Goal: Task Accomplishment & Management: Complete application form

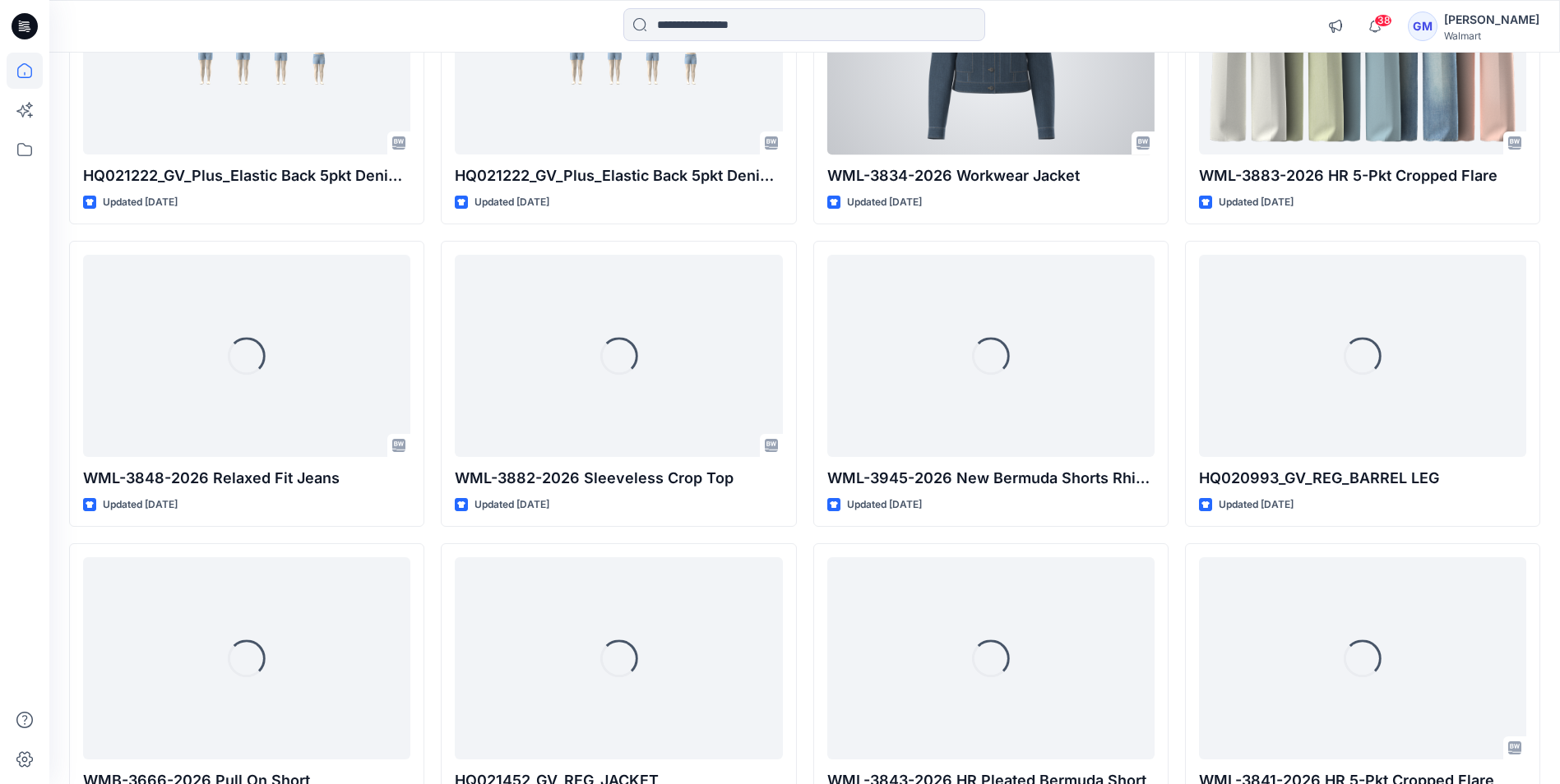
scroll to position [2713, 0]
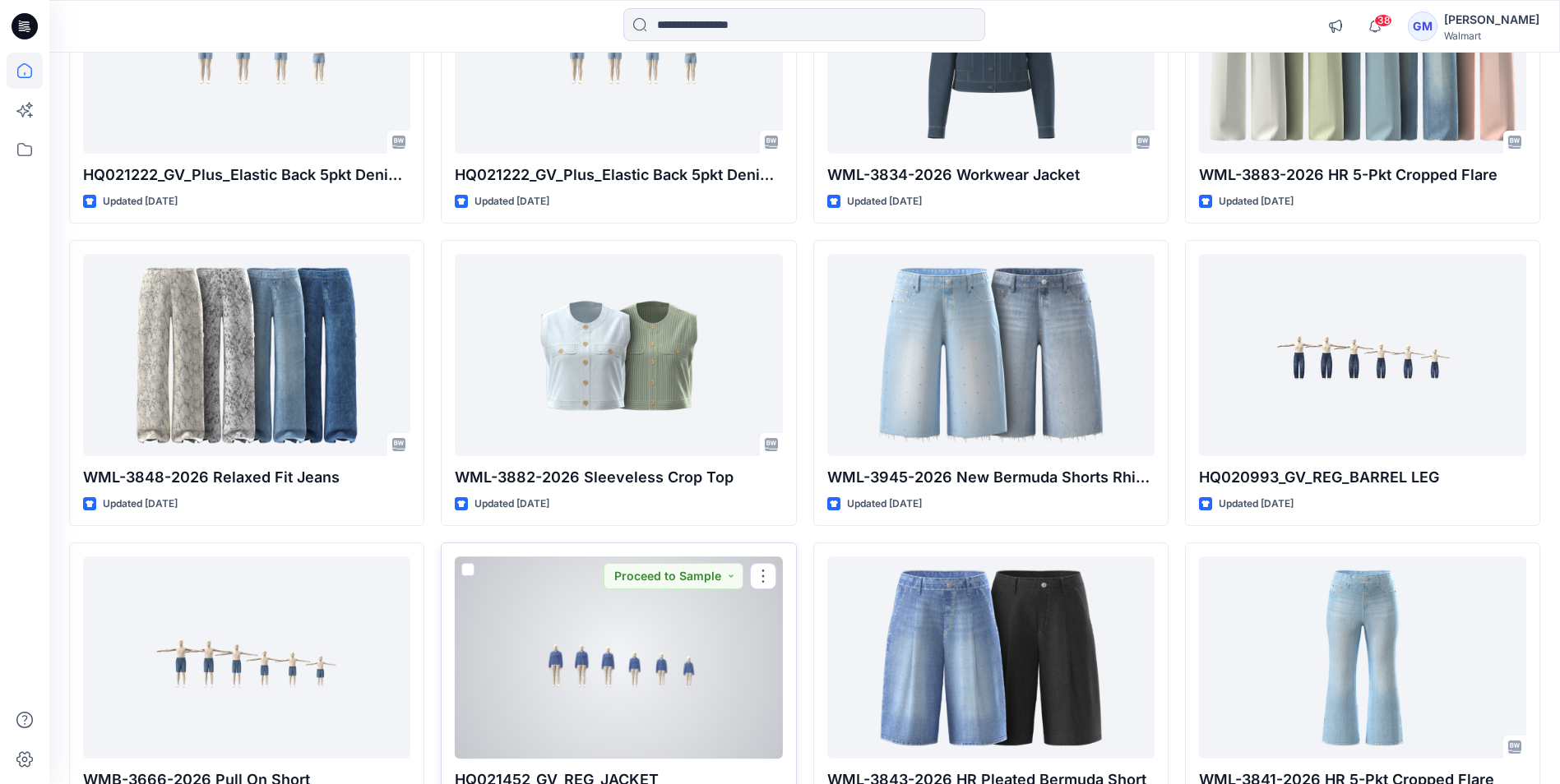
click at [607, 683] on div at bounding box center [619, 657] width 327 height 201
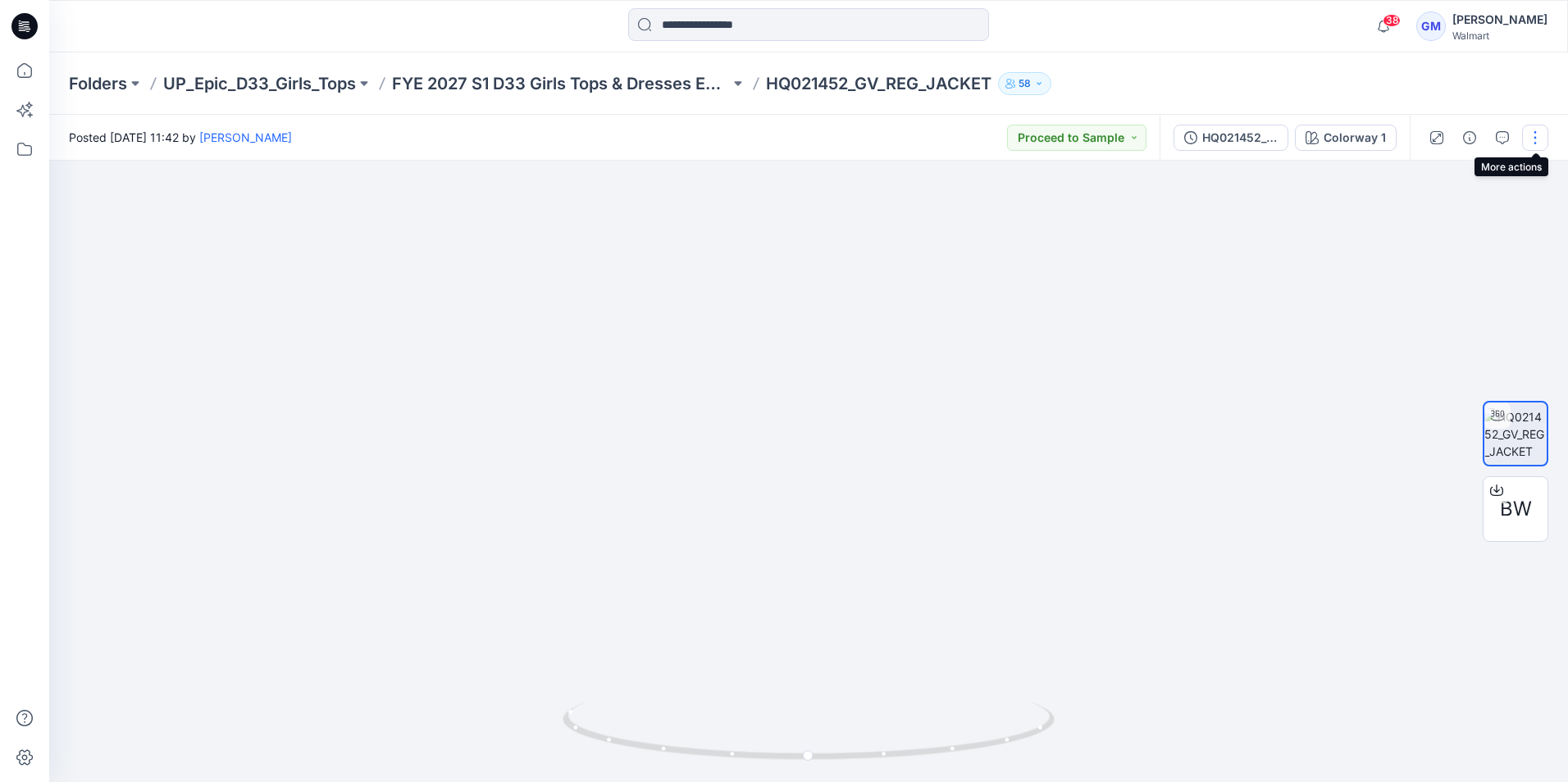
click at [1536, 141] on button "button" at bounding box center [1535, 138] width 26 height 26
click at [1438, 220] on p "Edit" at bounding box center [1429, 222] width 20 height 18
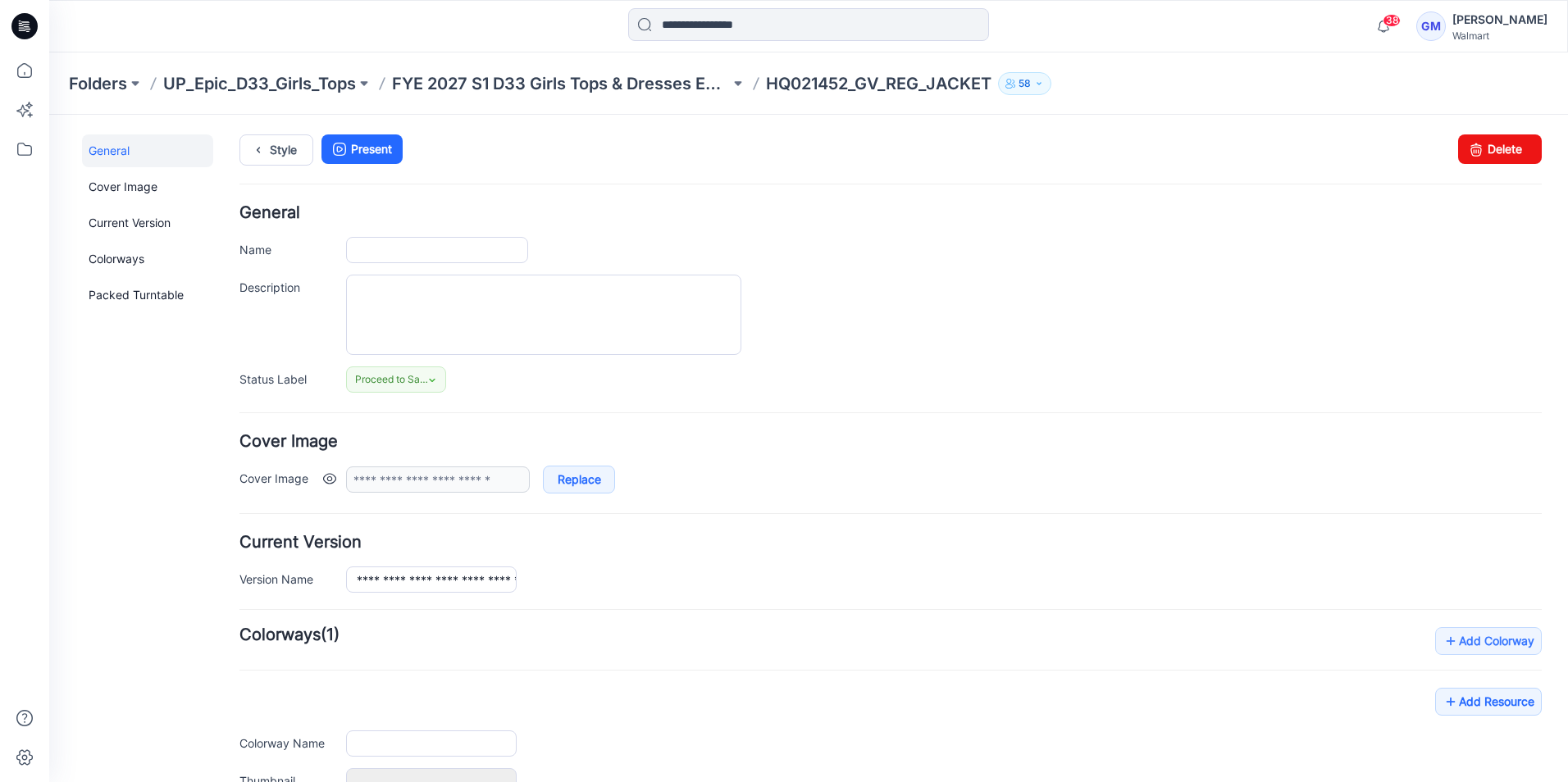
type input "**********"
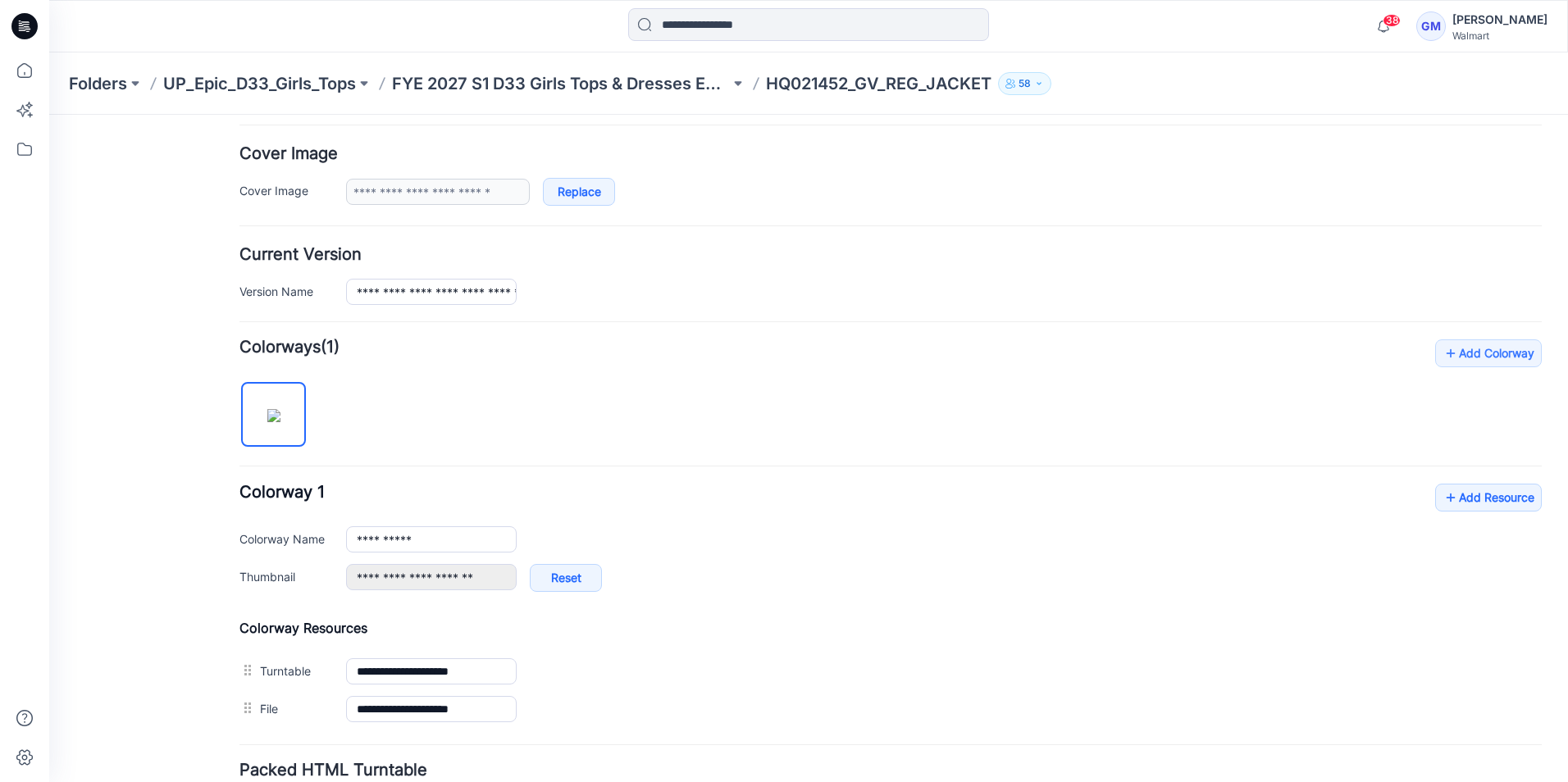
scroll to position [328, 0]
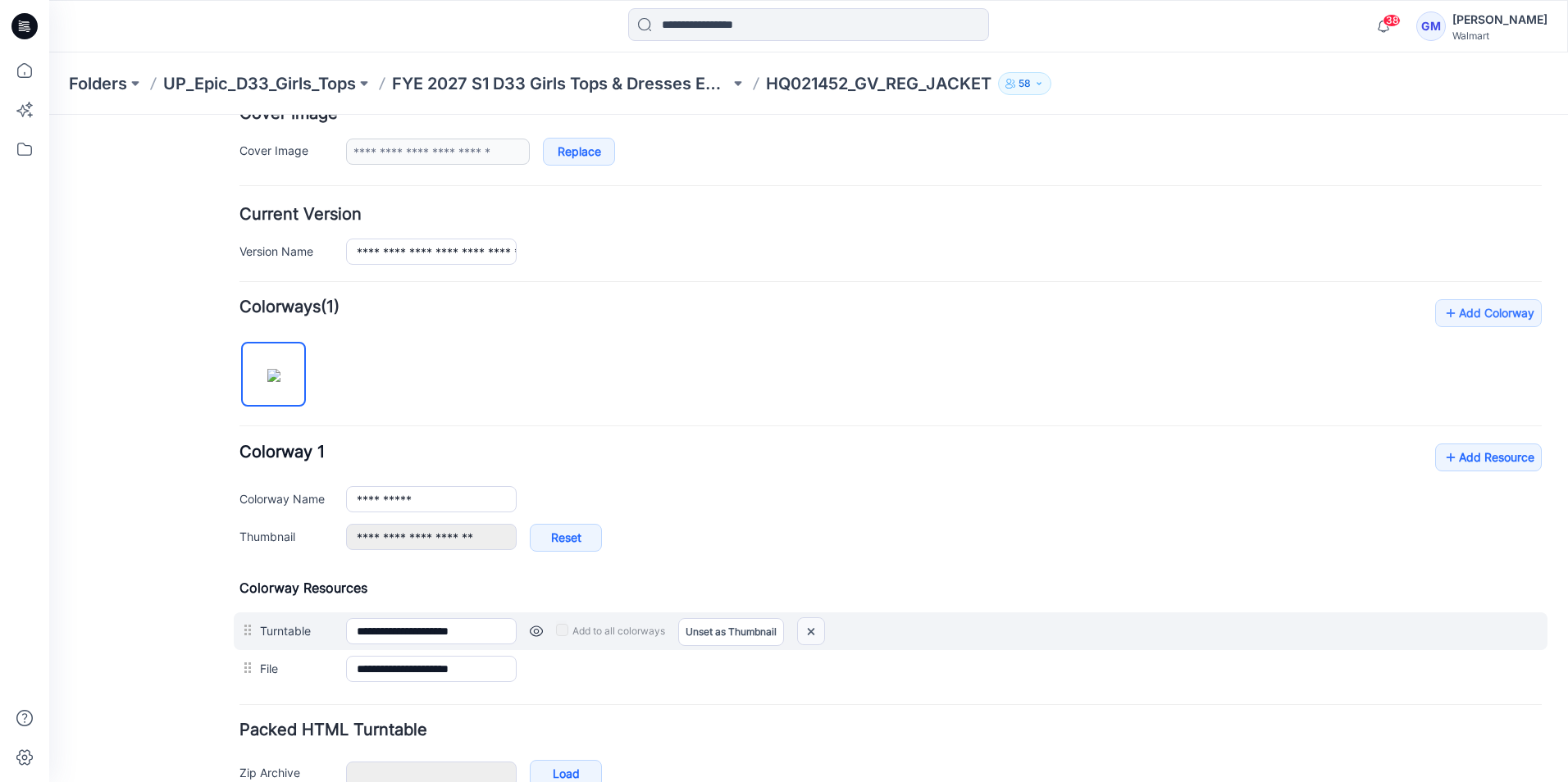
click at [815, 629] on img at bounding box center [811, 632] width 26 height 27
type input "**********"
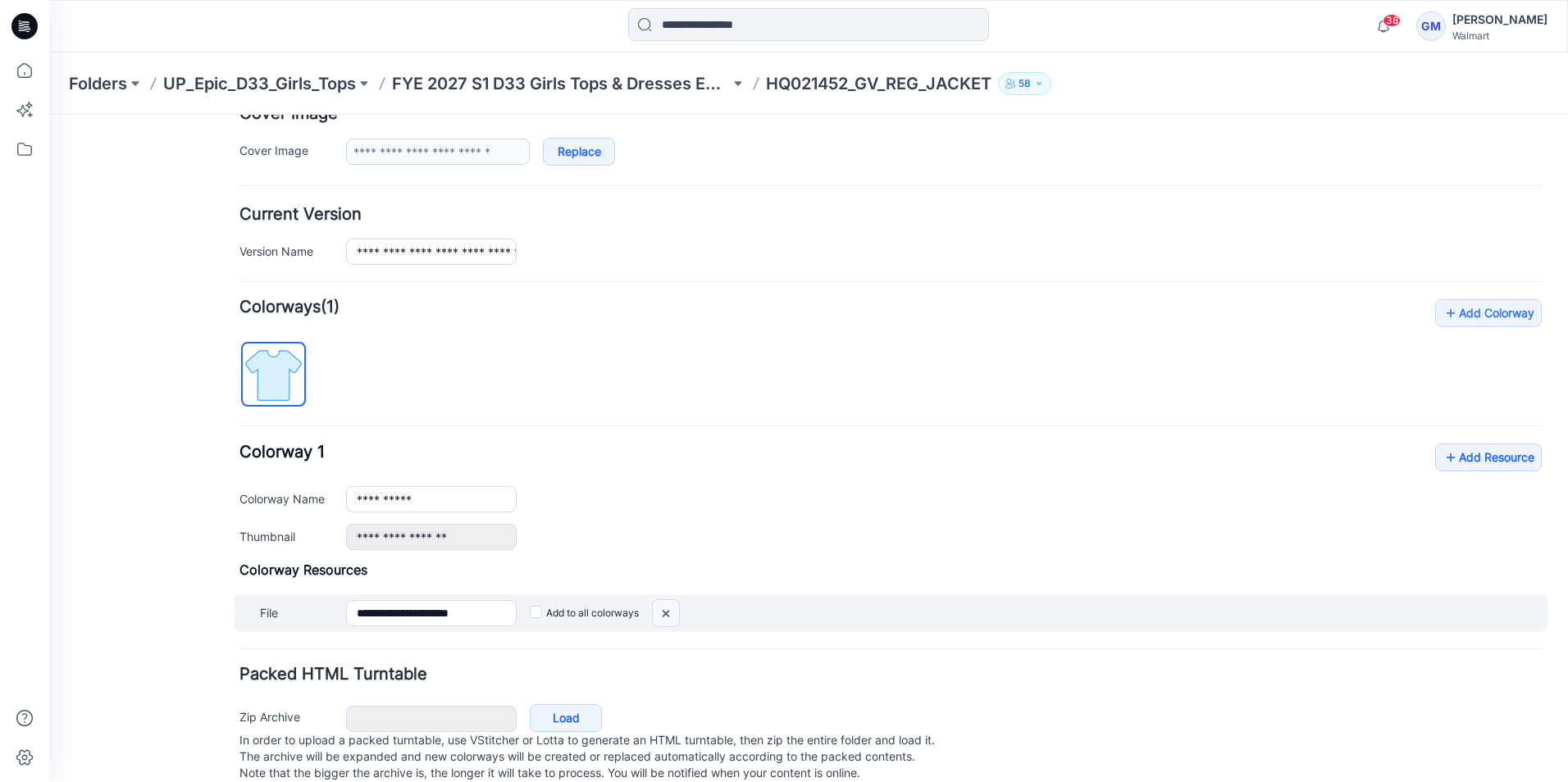
click at [669, 615] on img at bounding box center [666, 613] width 26 height 27
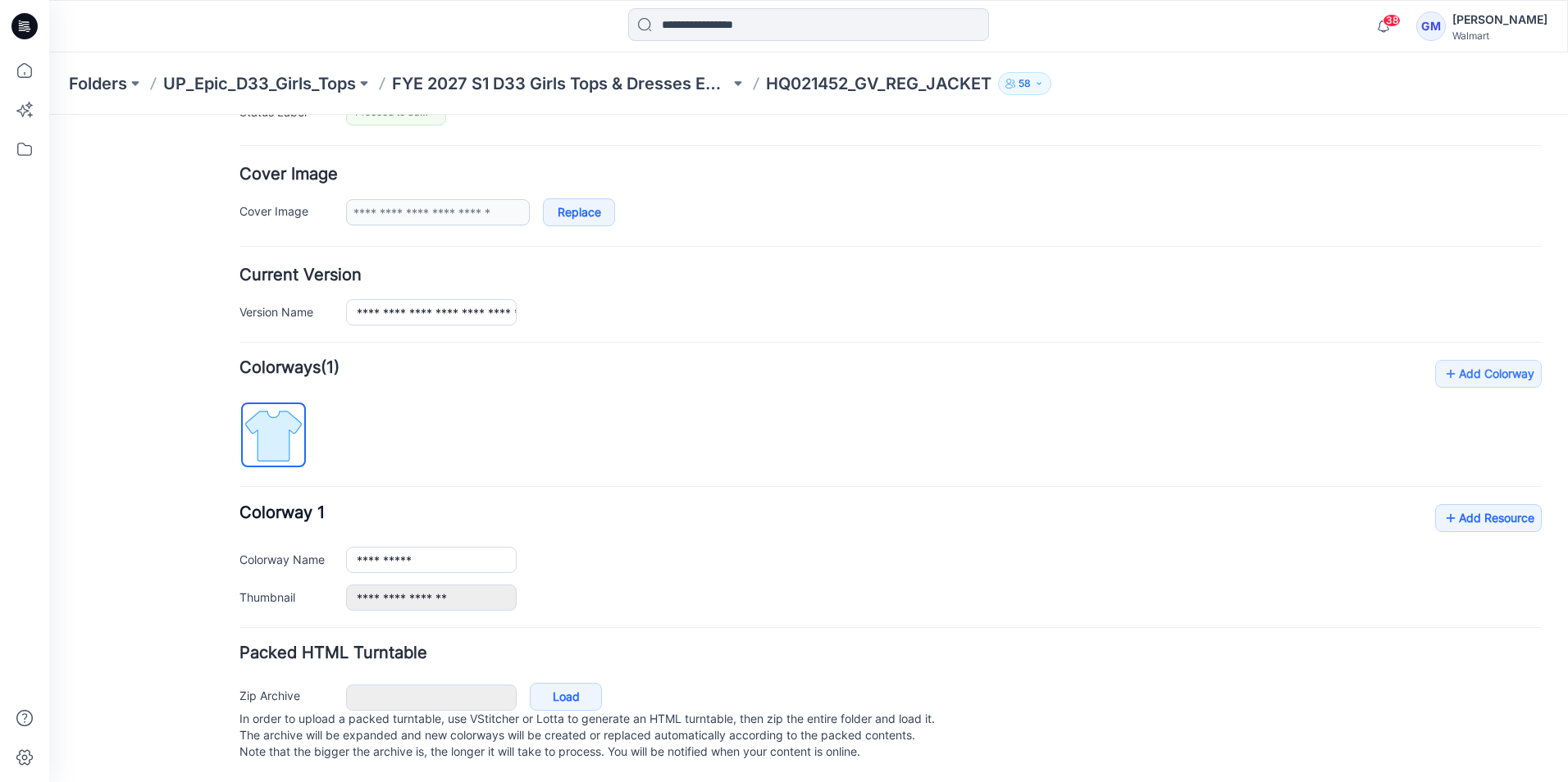
scroll to position [283, 0]
click at [550, 683] on link "Load" at bounding box center [566, 697] width 72 height 28
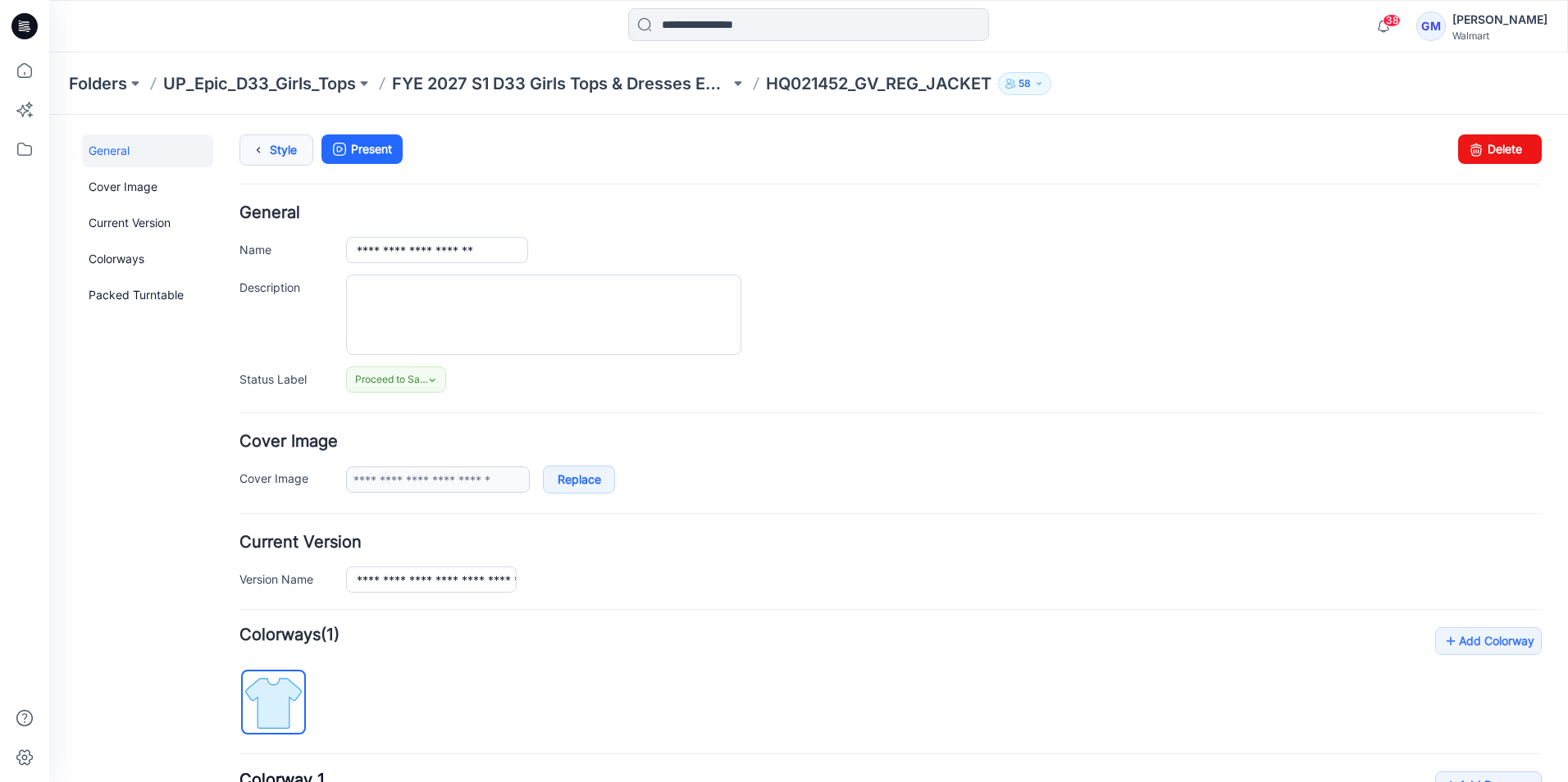
click at [280, 145] on link "Style" at bounding box center [276, 150] width 74 height 32
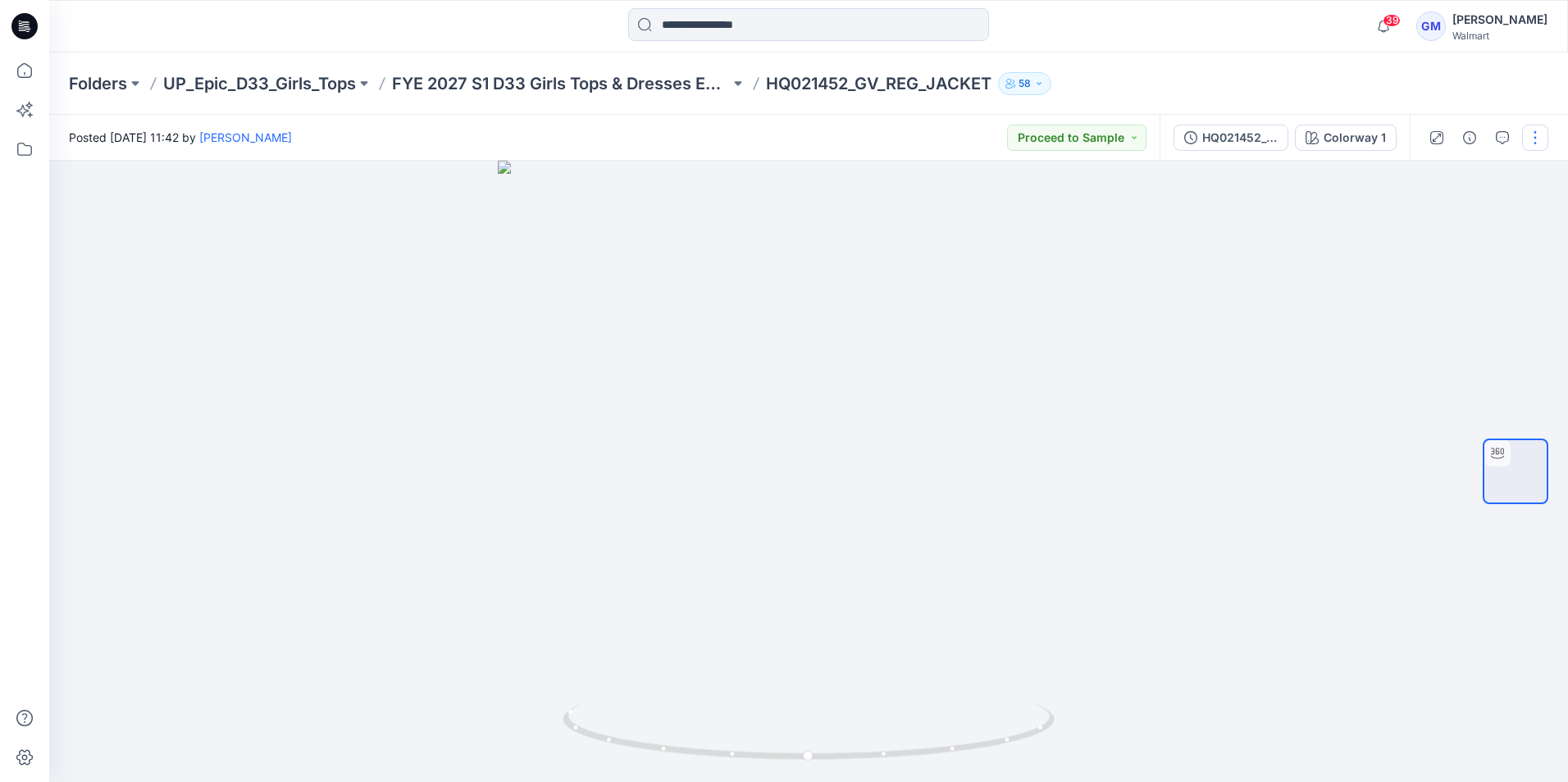
click at [1532, 144] on button "button" at bounding box center [1535, 138] width 26 height 26
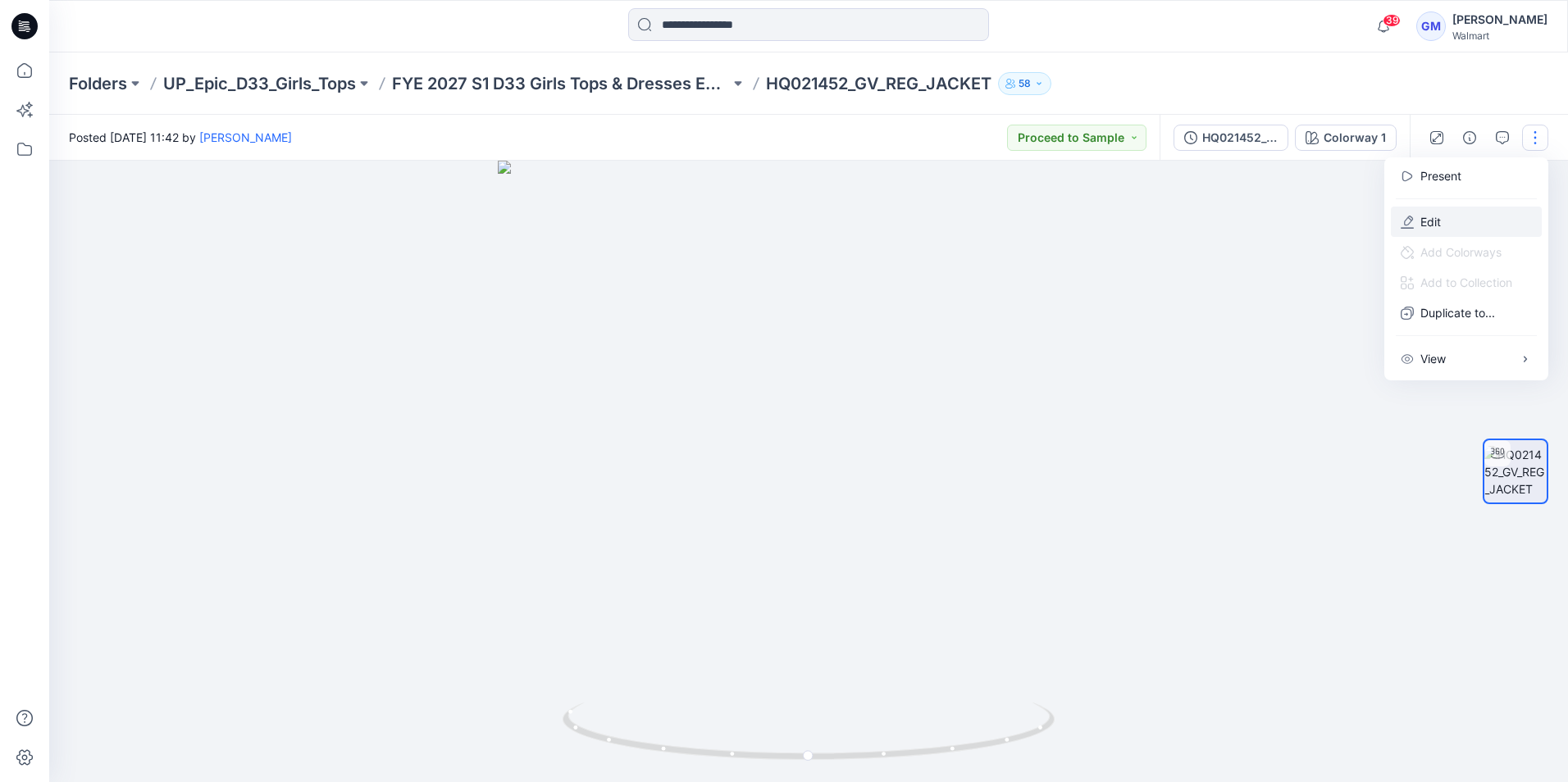
click at [1430, 219] on p "Edit" at bounding box center [1429, 222] width 20 height 18
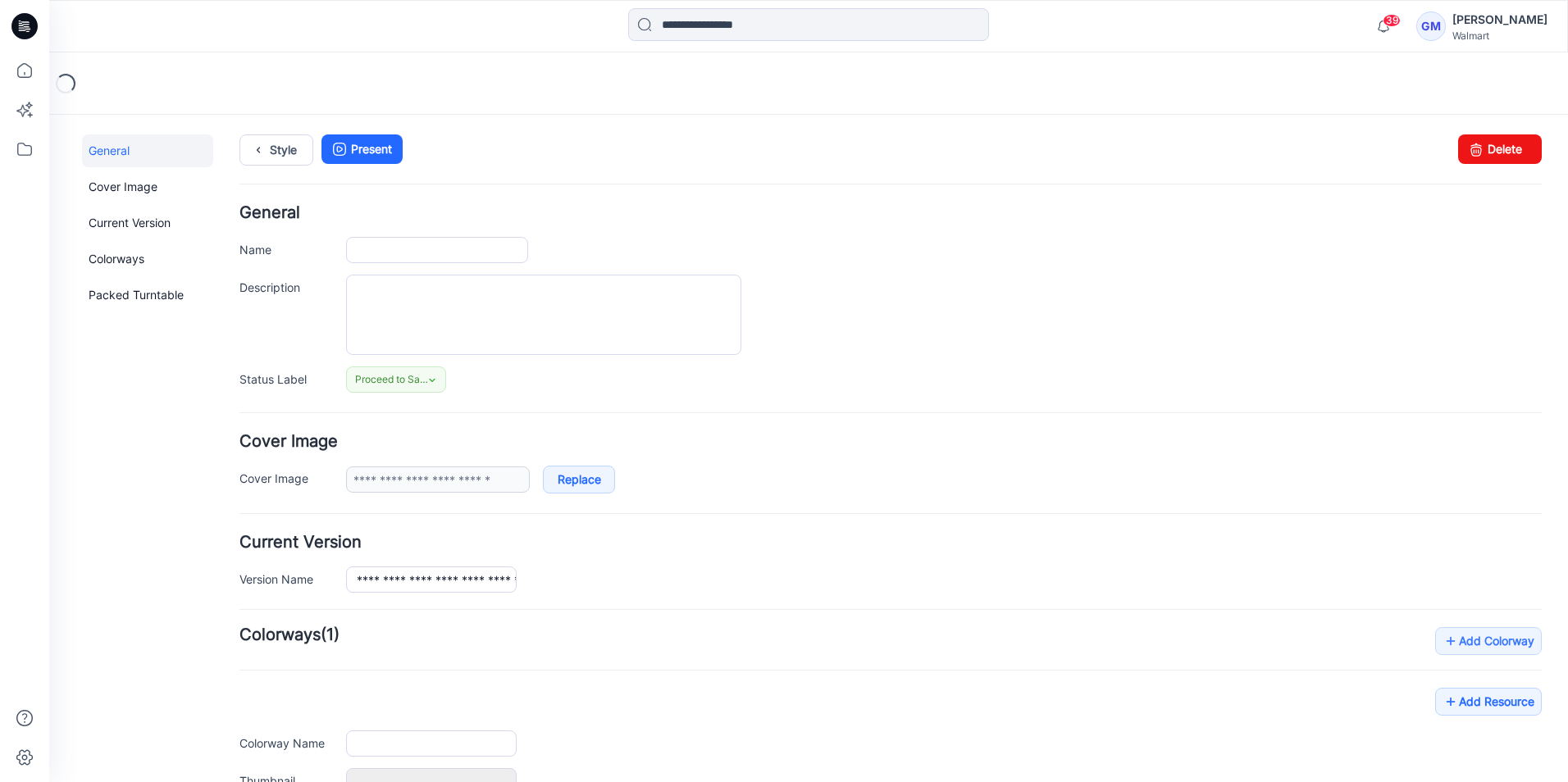
type input "**********"
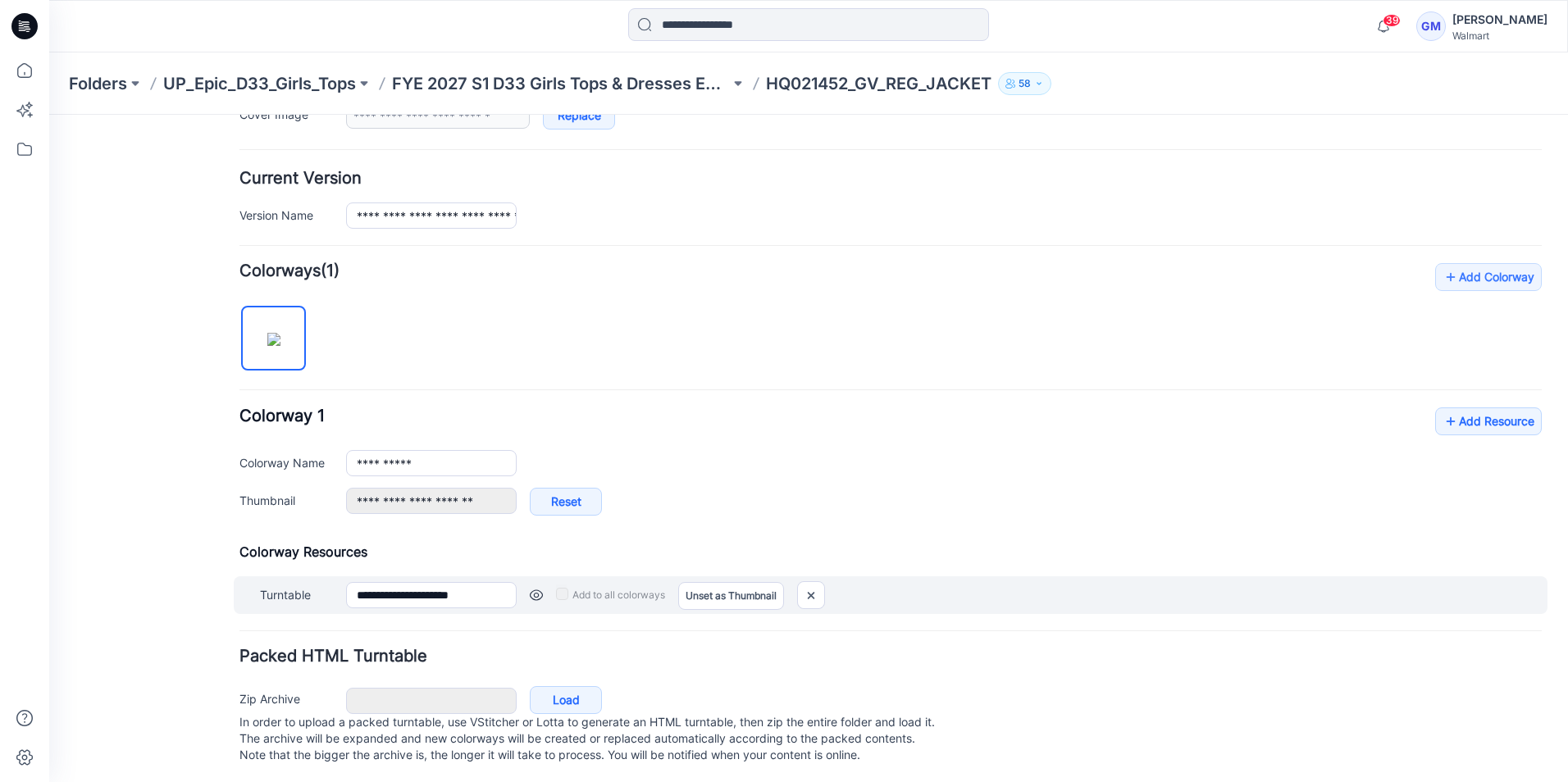
scroll to position [384, 0]
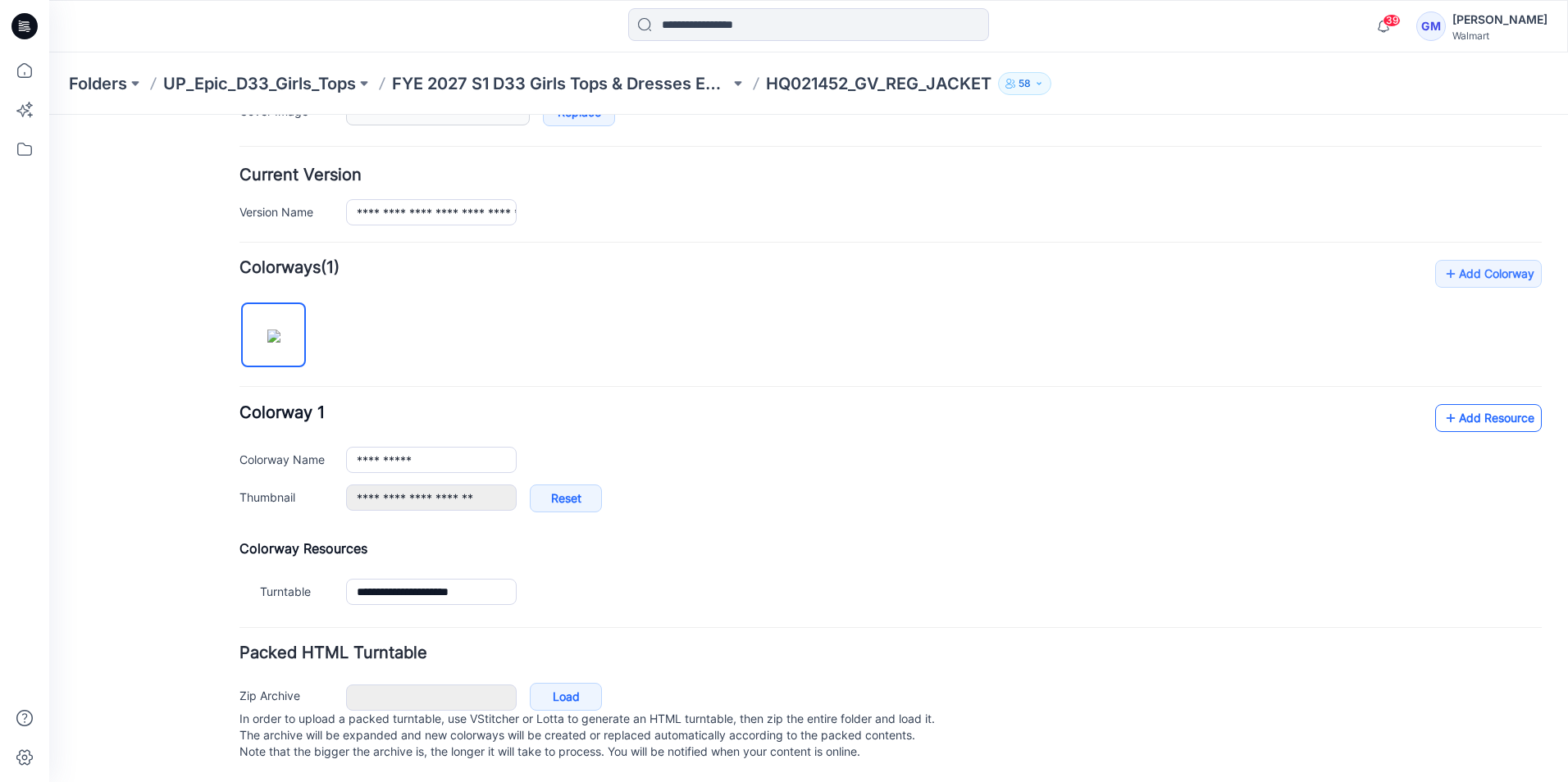
click at [1460, 405] on link "Add Resource" at bounding box center [1487, 419] width 106 height 28
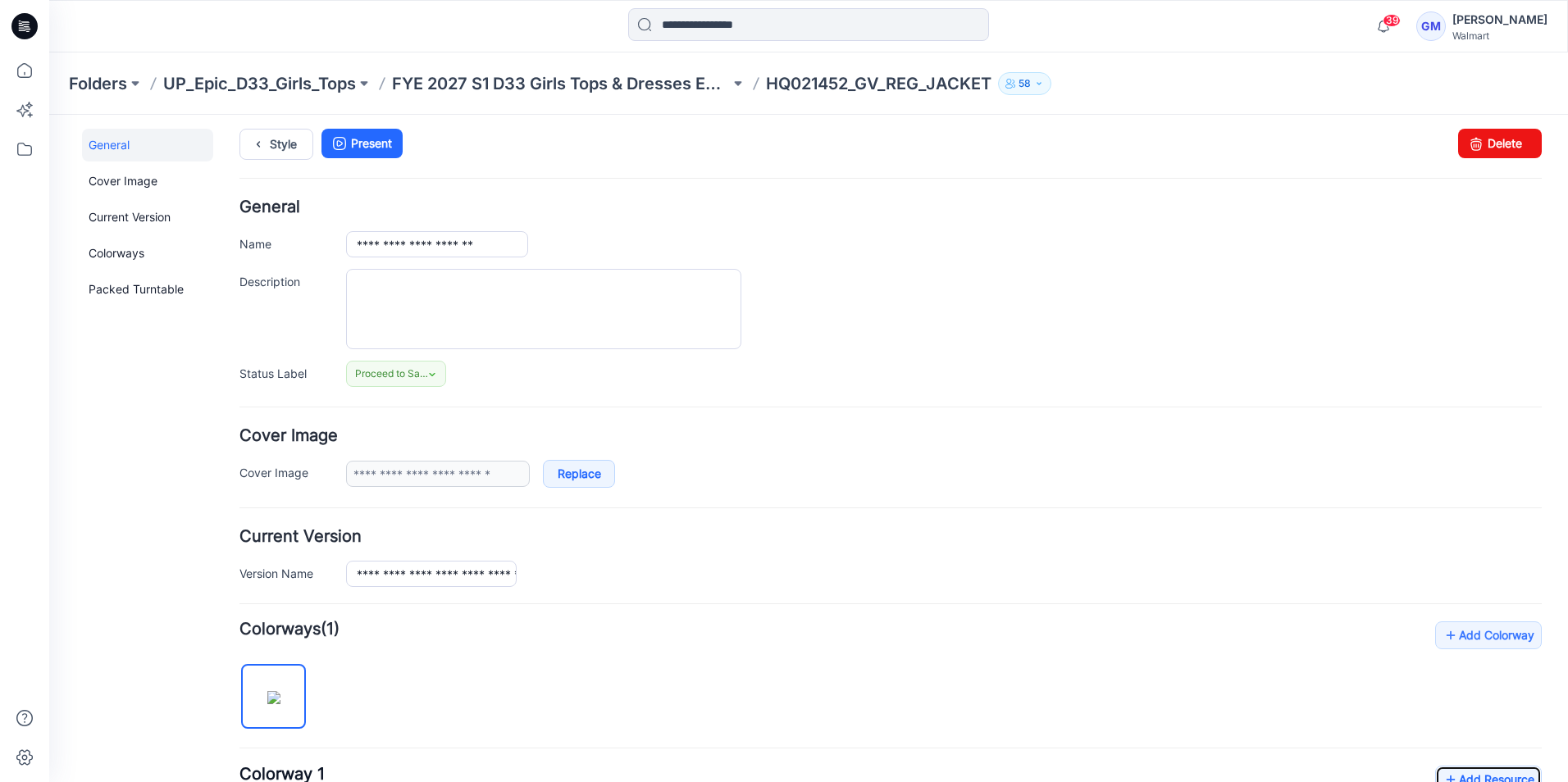
scroll to position [0, 0]
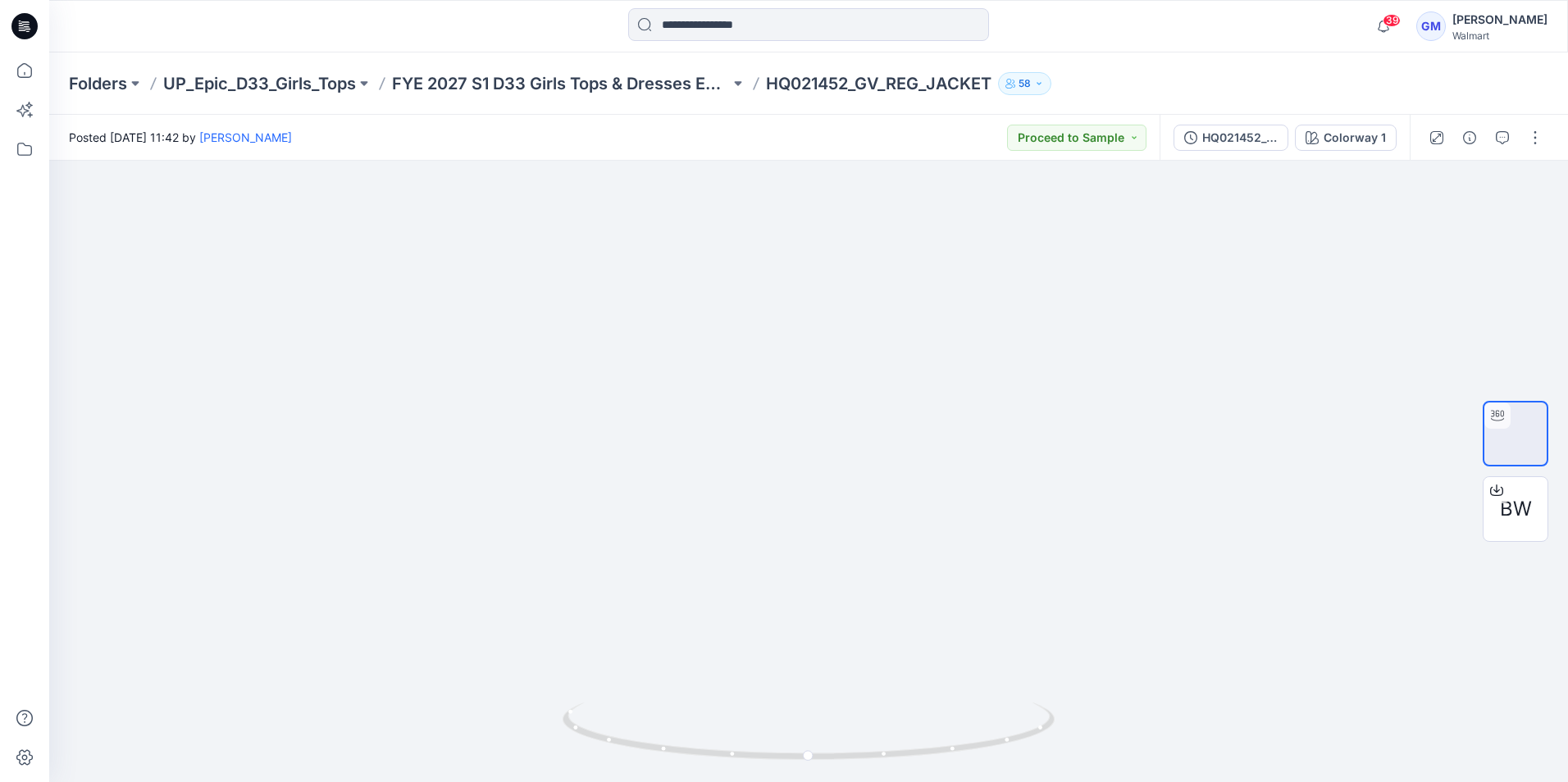
click at [25, 27] on icon at bounding box center [26, 26] width 6 height 1
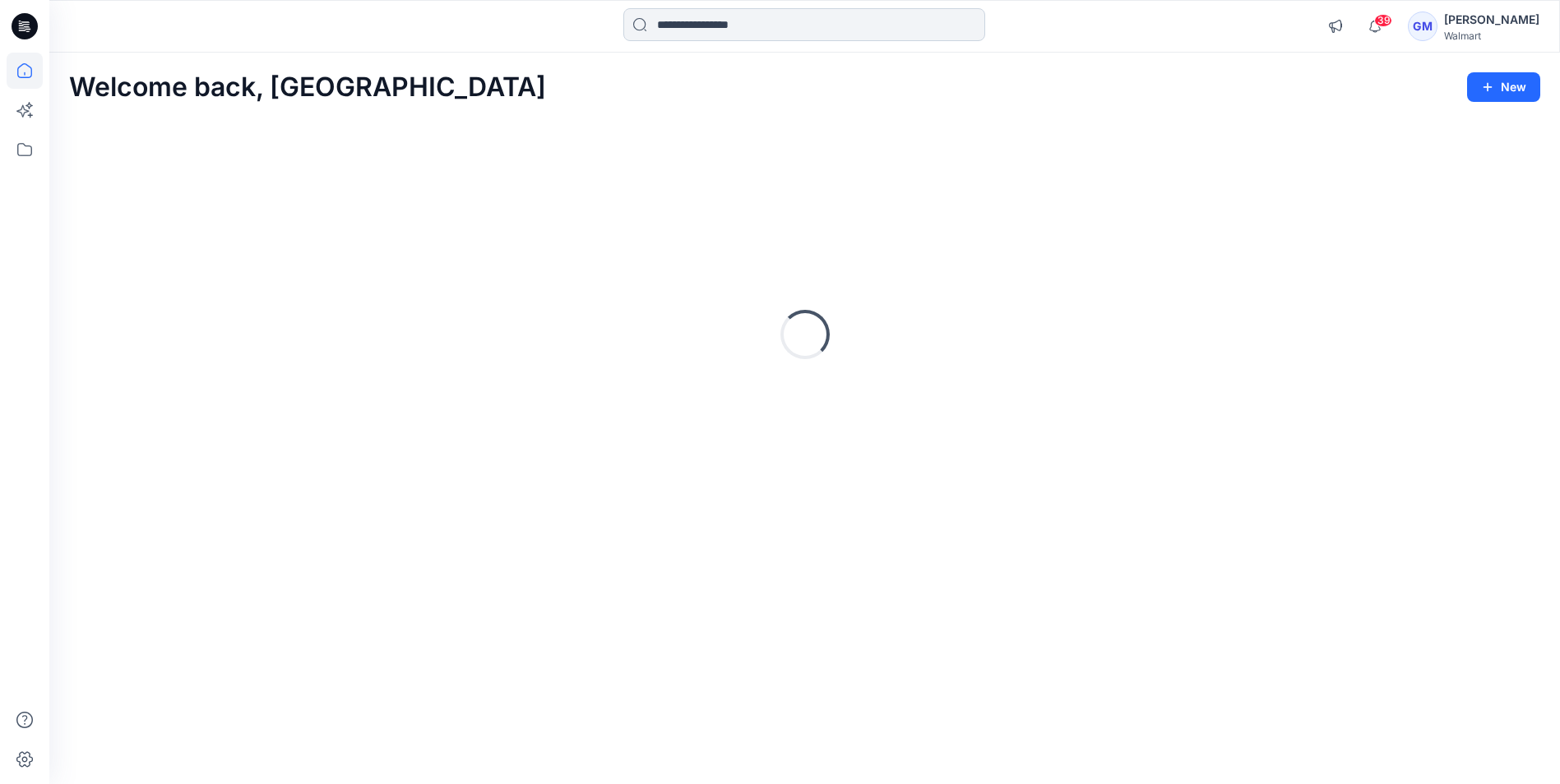
click at [747, 31] on input at bounding box center [804, 24] width 362 height 33
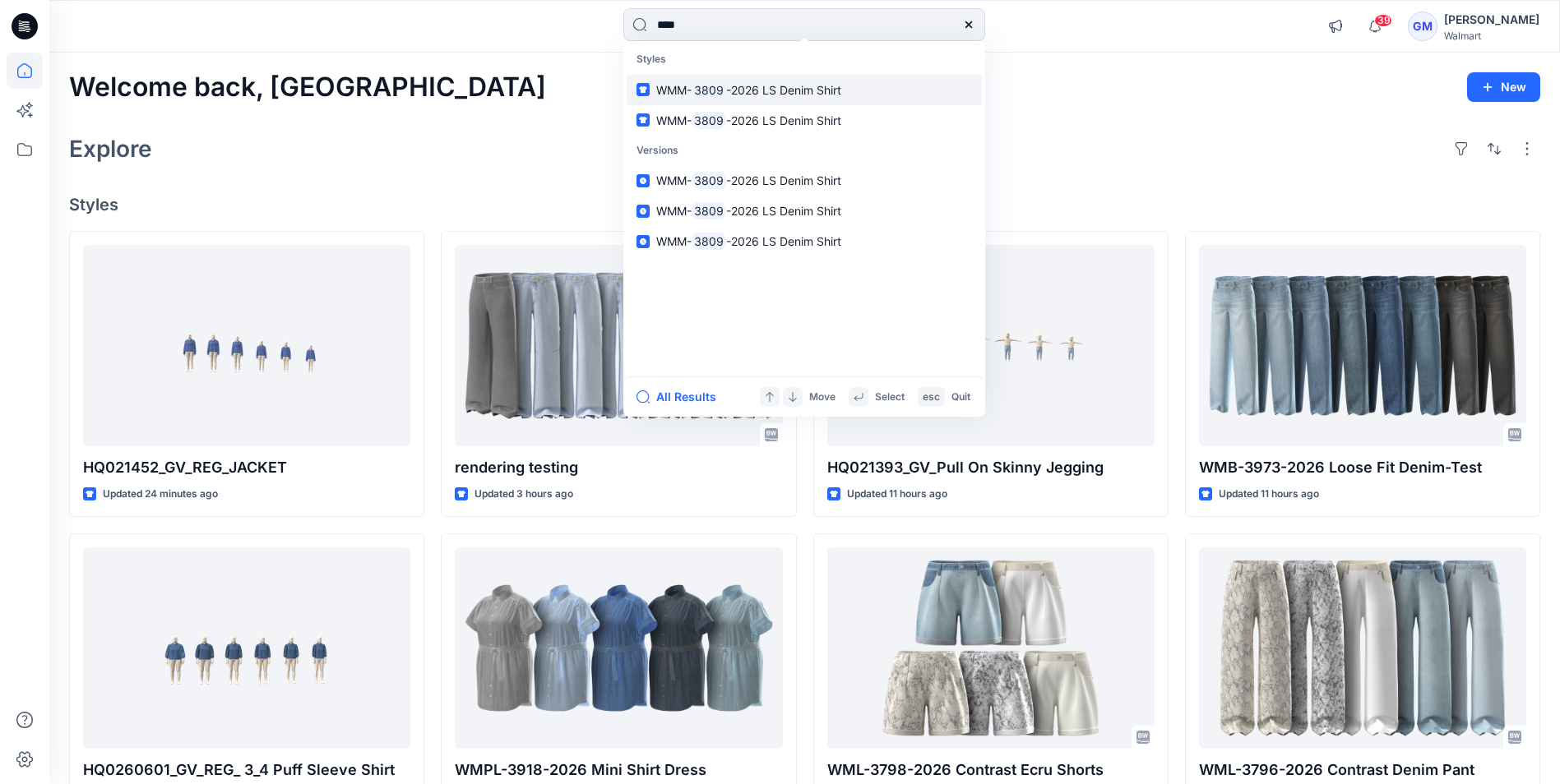
type input "****"
click at [733, 83] on span "-2026 LS Denim Shirt" at bounding box center [784, 90] width 115 height 14
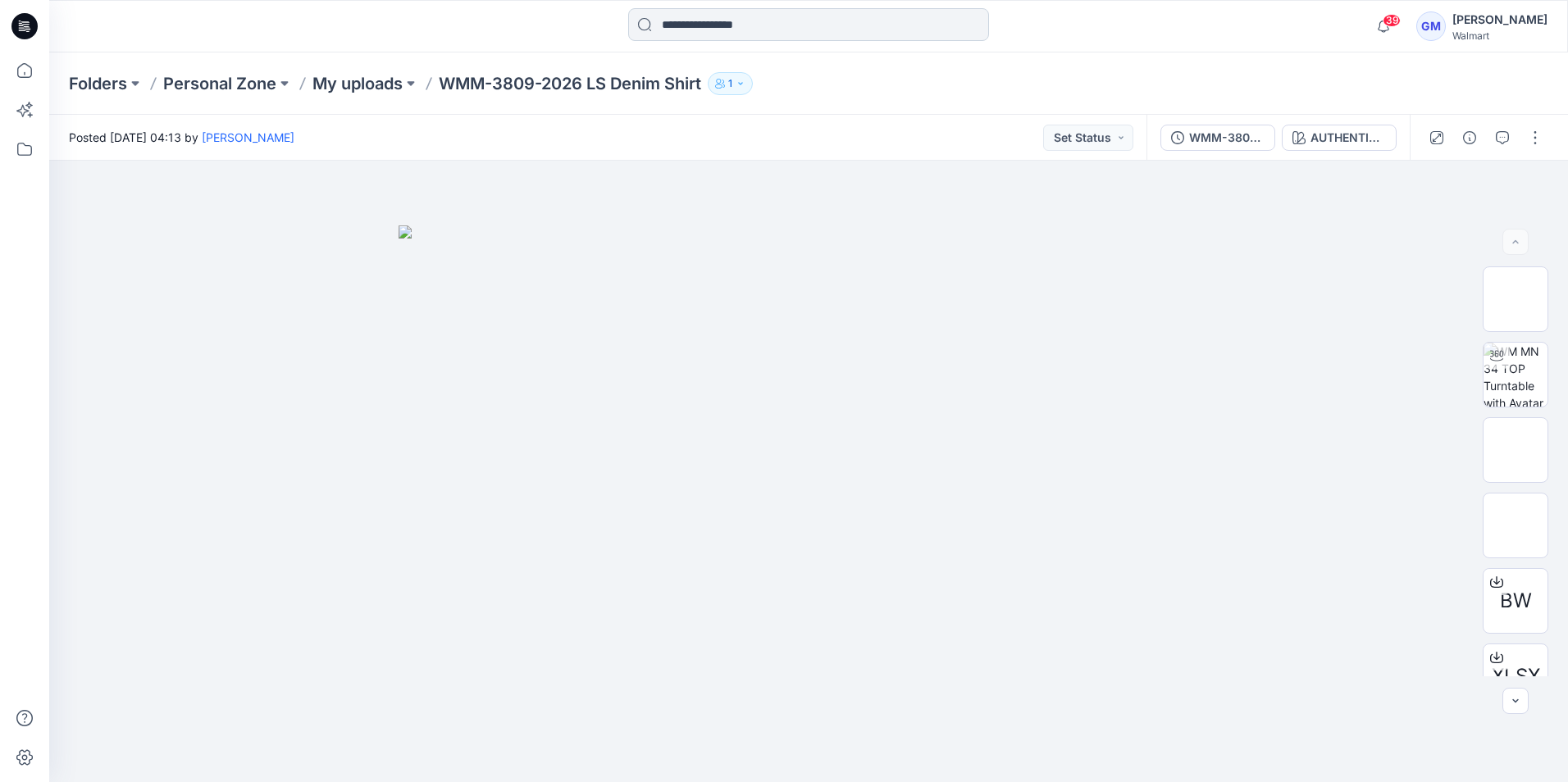
click at [695, 25] on input at bounding box center [808, 24] width 361 height 32
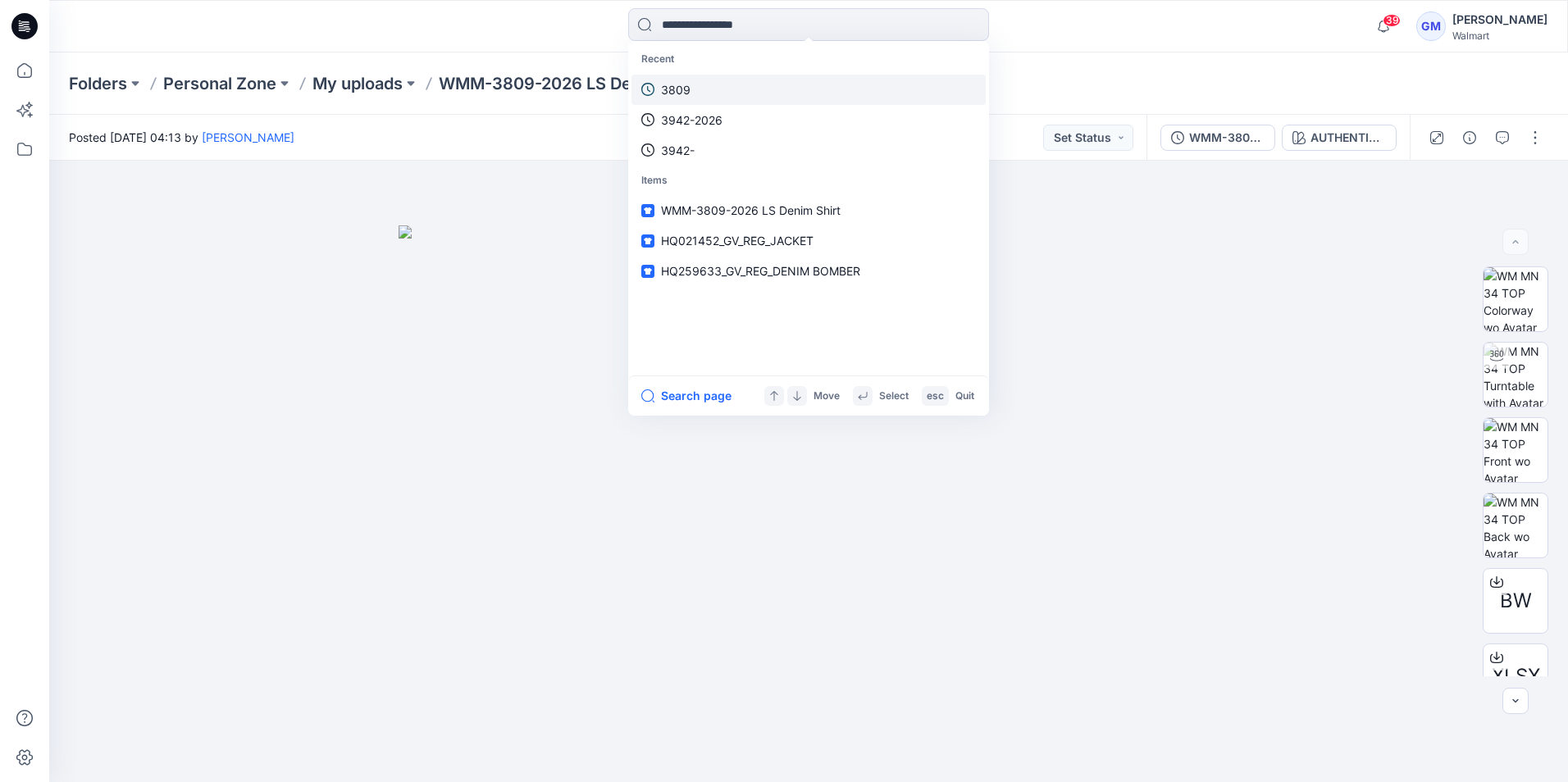
click at [696, 90] on link "3809" at bounding box center [808, 90] width 354 height 31
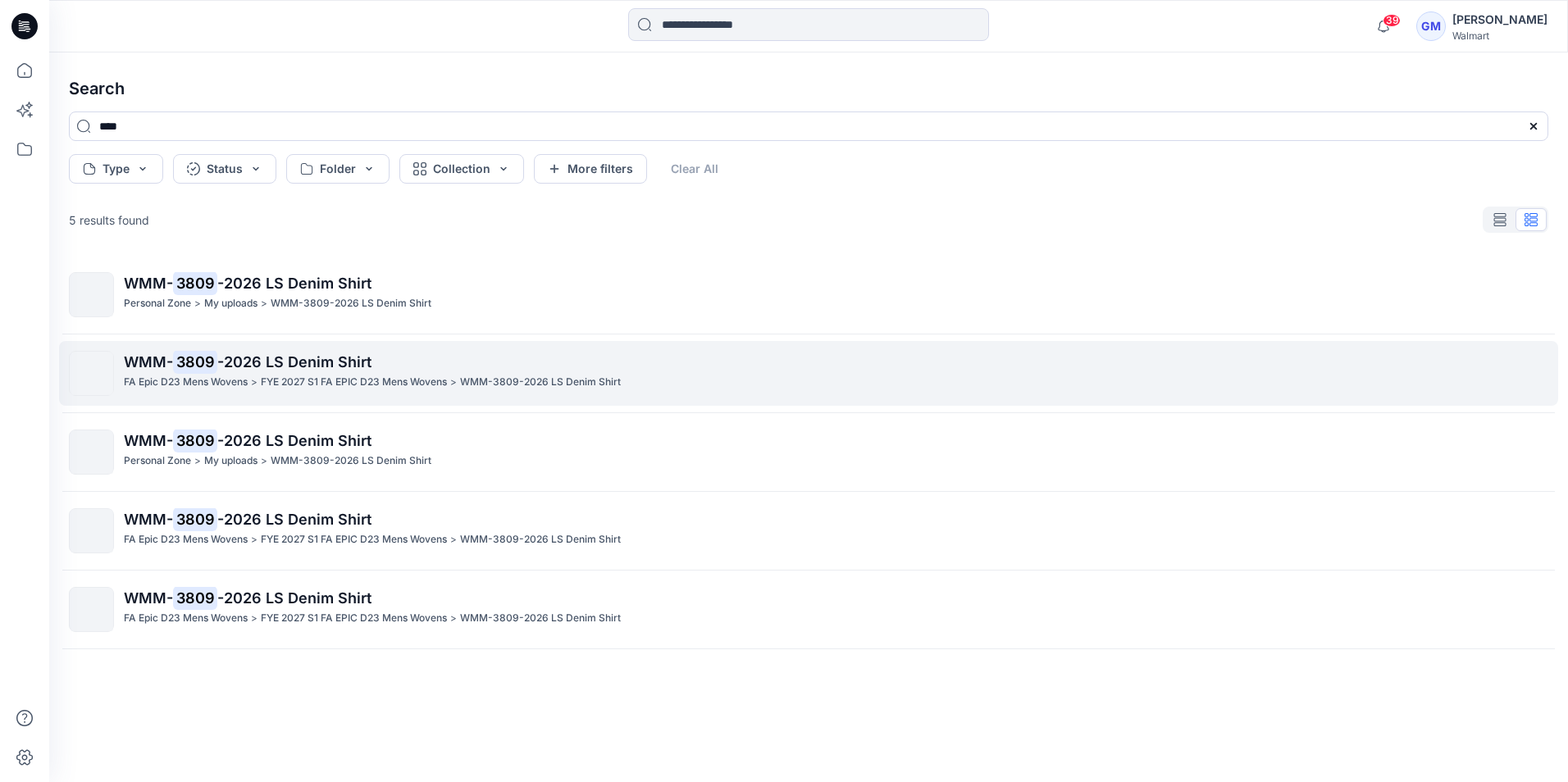
click at [160, 382] on p "FA Epic D23 Mens Wovens" at bounding box center [185, 383] width 124 height 18
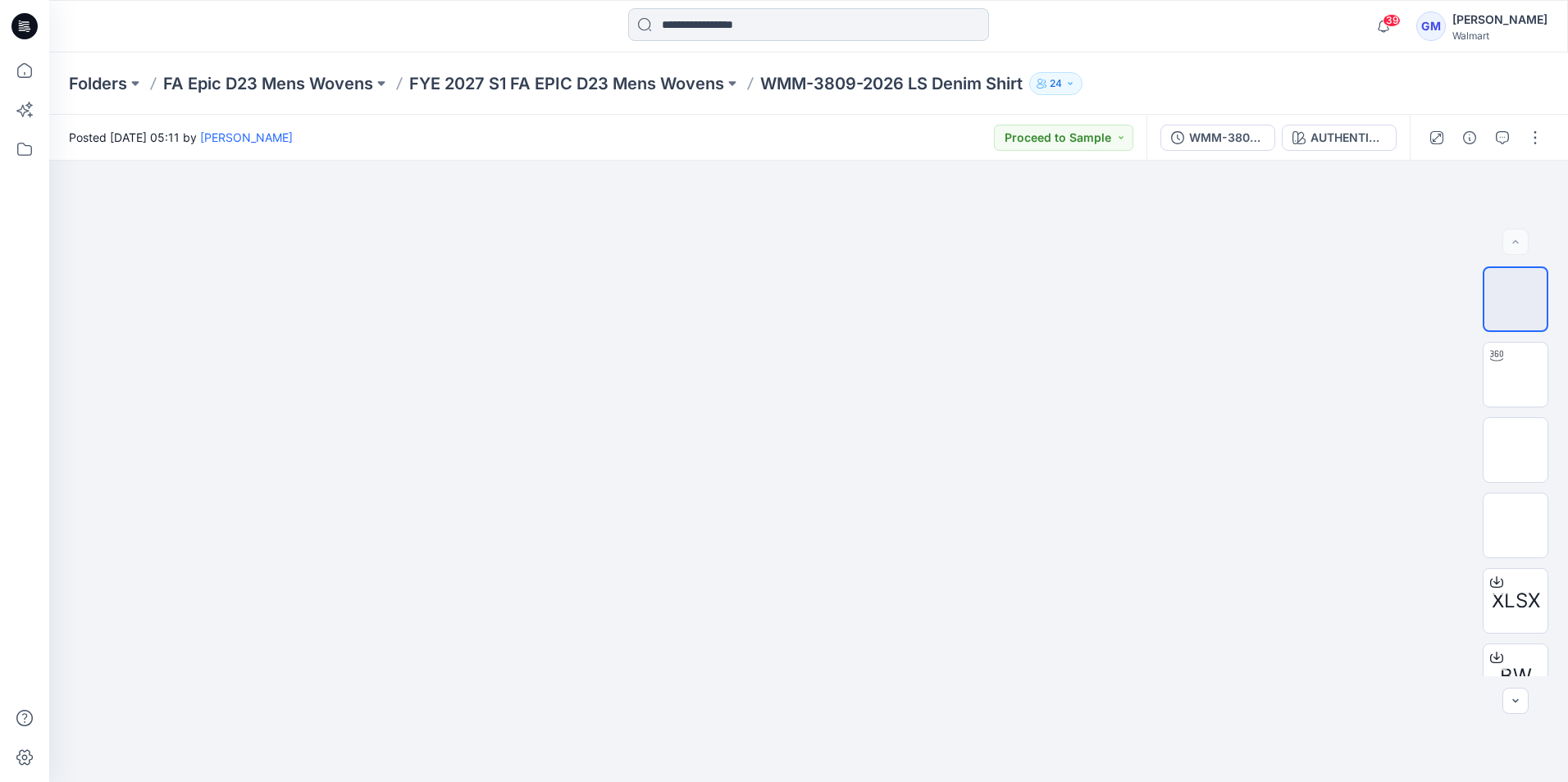
click at [766, 25] on input at bounding box center [808, 24] width 361 height 32
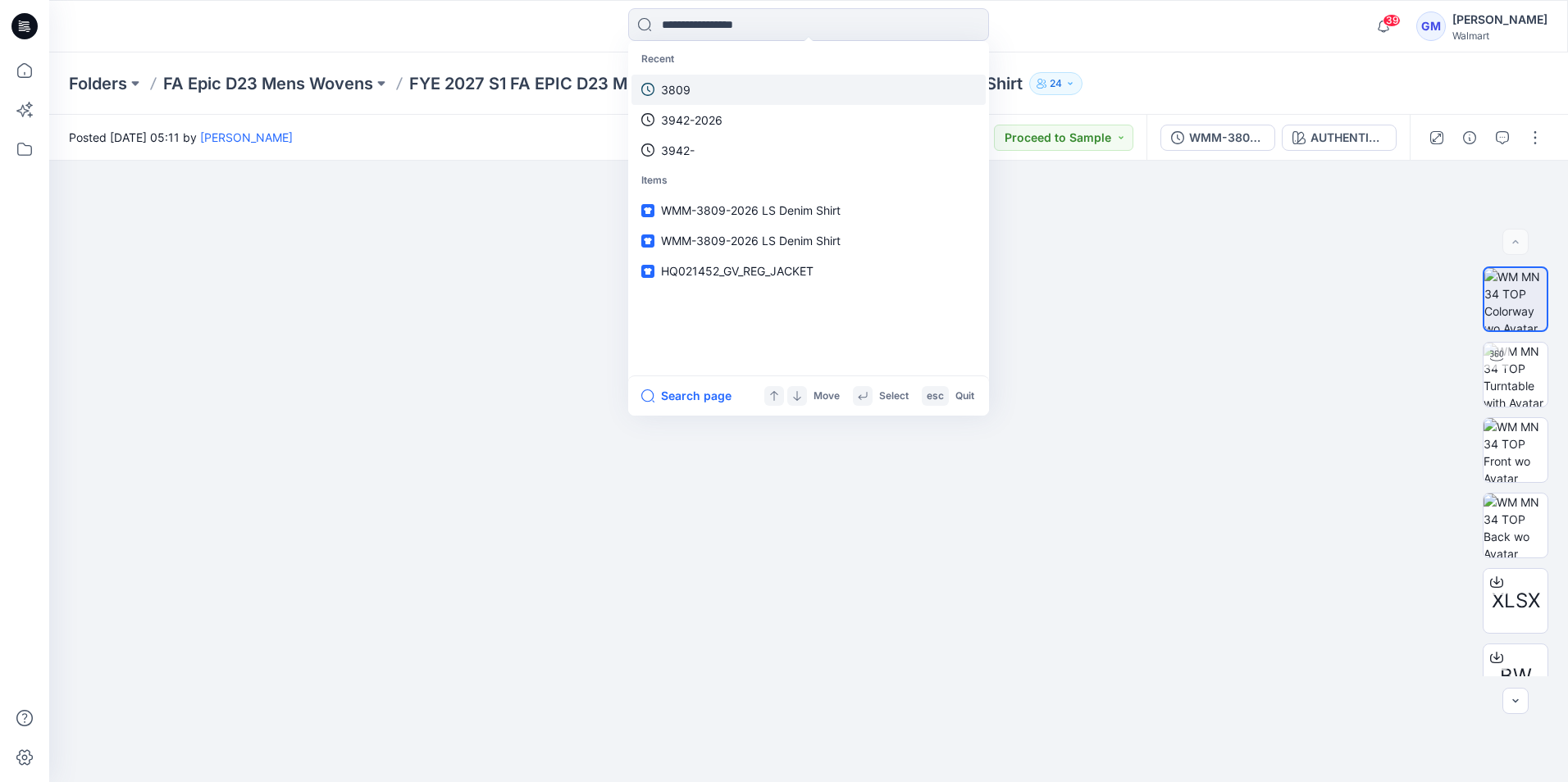
click at [711, 92] on link "3809" at bounding box center [808, 90] width 354 height 31
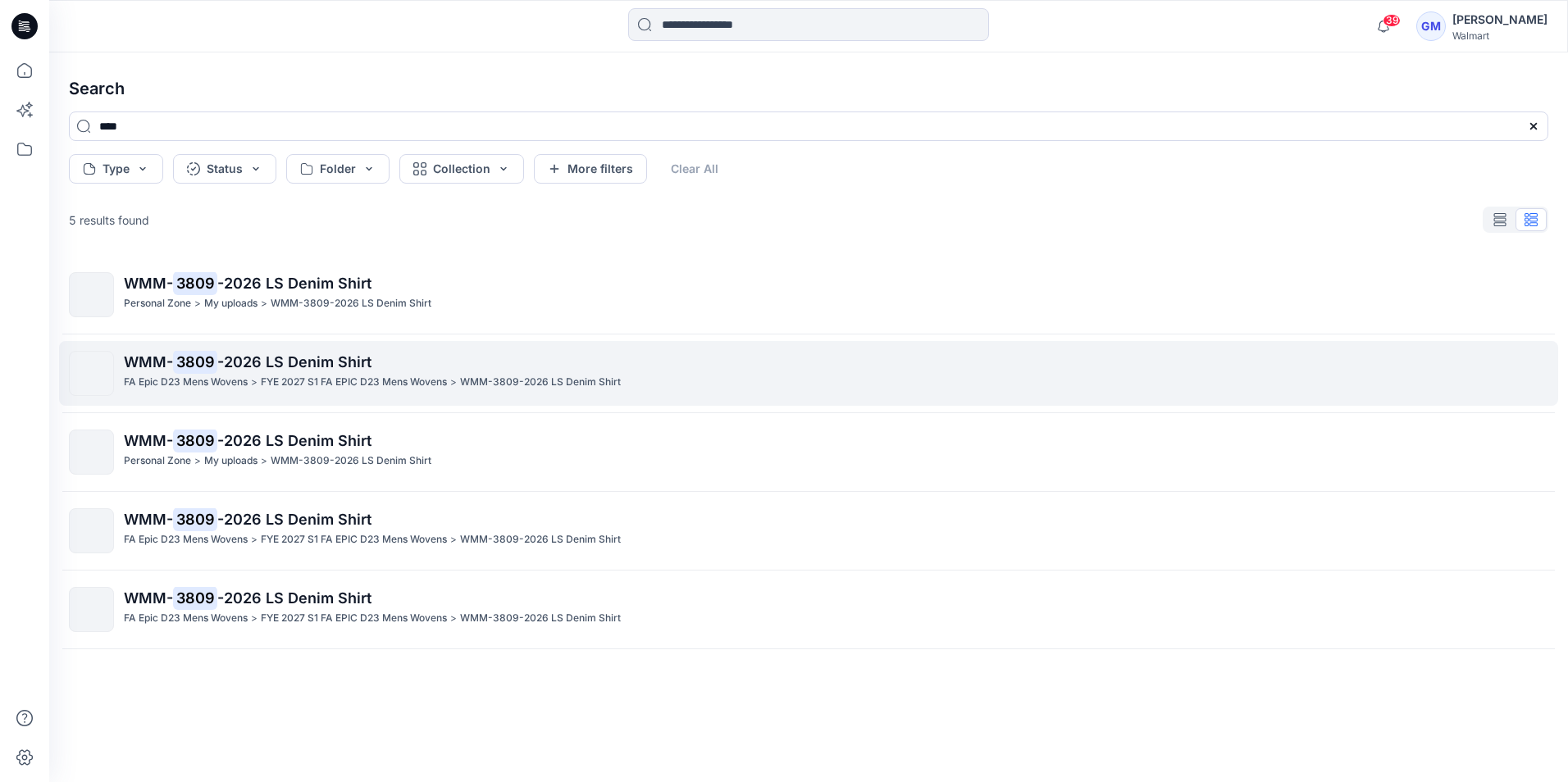
click at [220, 366] on span "-2026 LS Denim Shirt" at bounding box center [295, 362] width 154 height 18
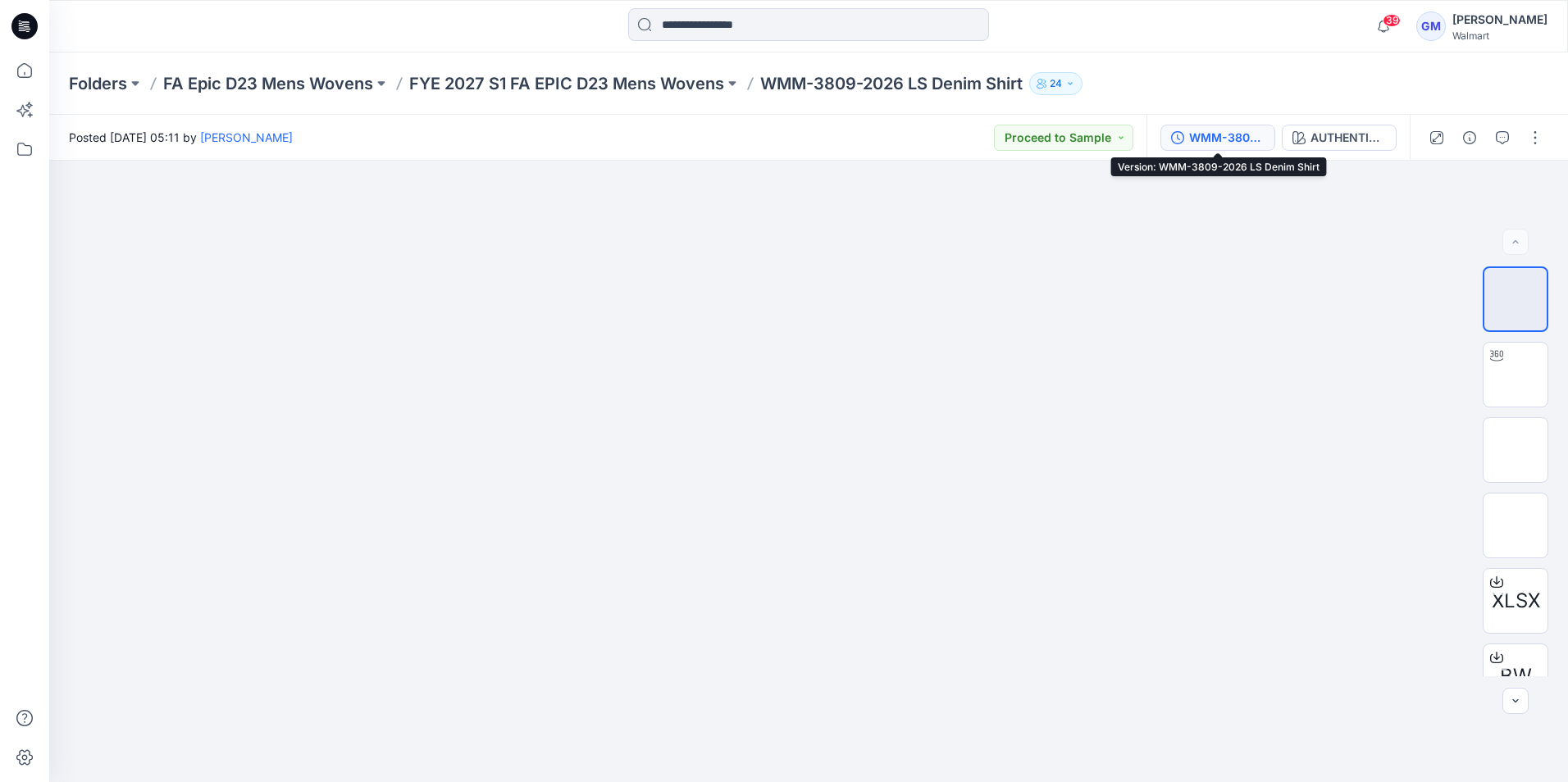
click at [1226, 143] on div "WMM-3809-2026 LS Denim Shirt" at bounding box center [1227, 138] width 75 height 18
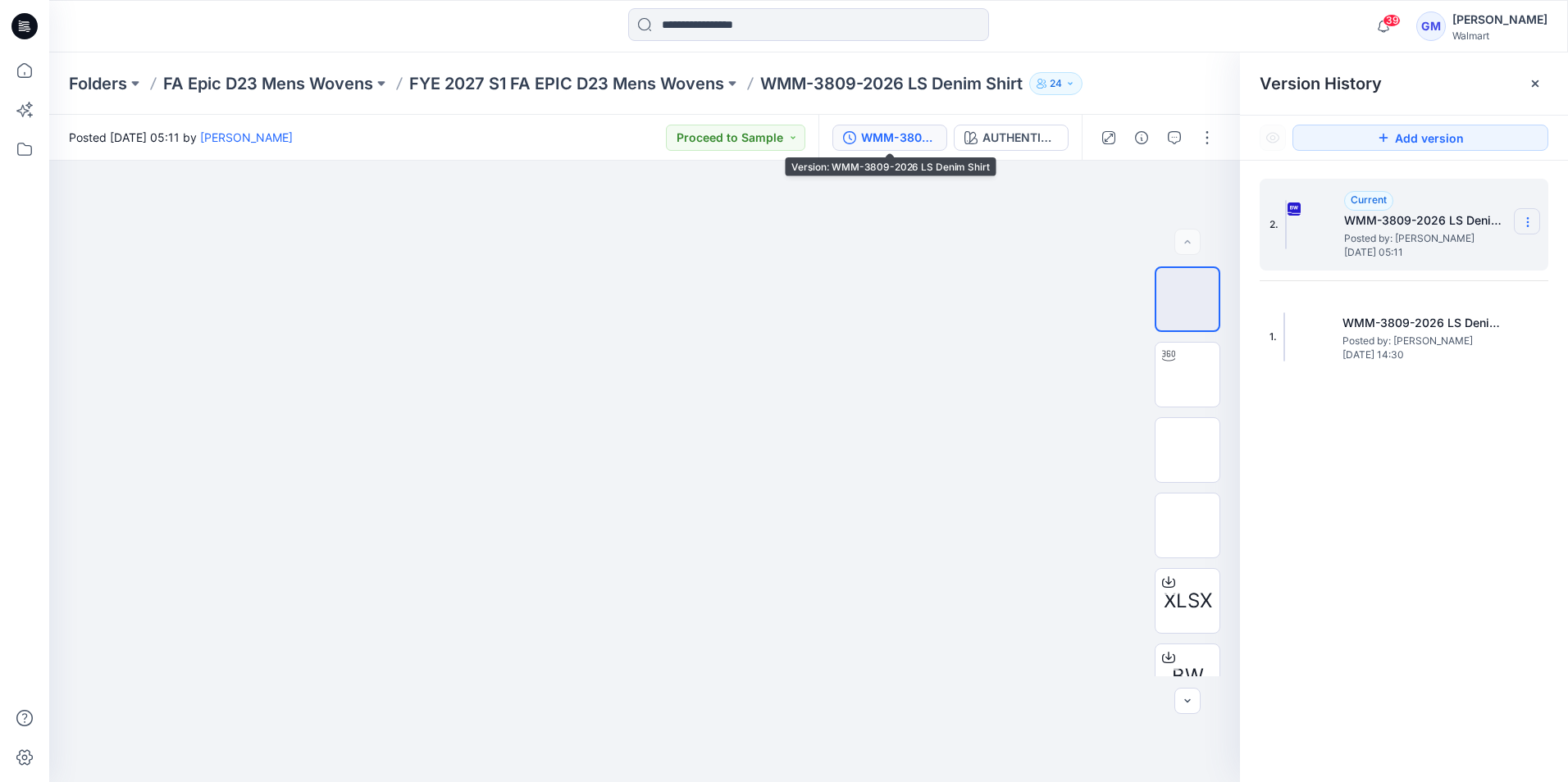
click at [1529, 222] on icon at bounding box center [1527, 222] width 13 height 13
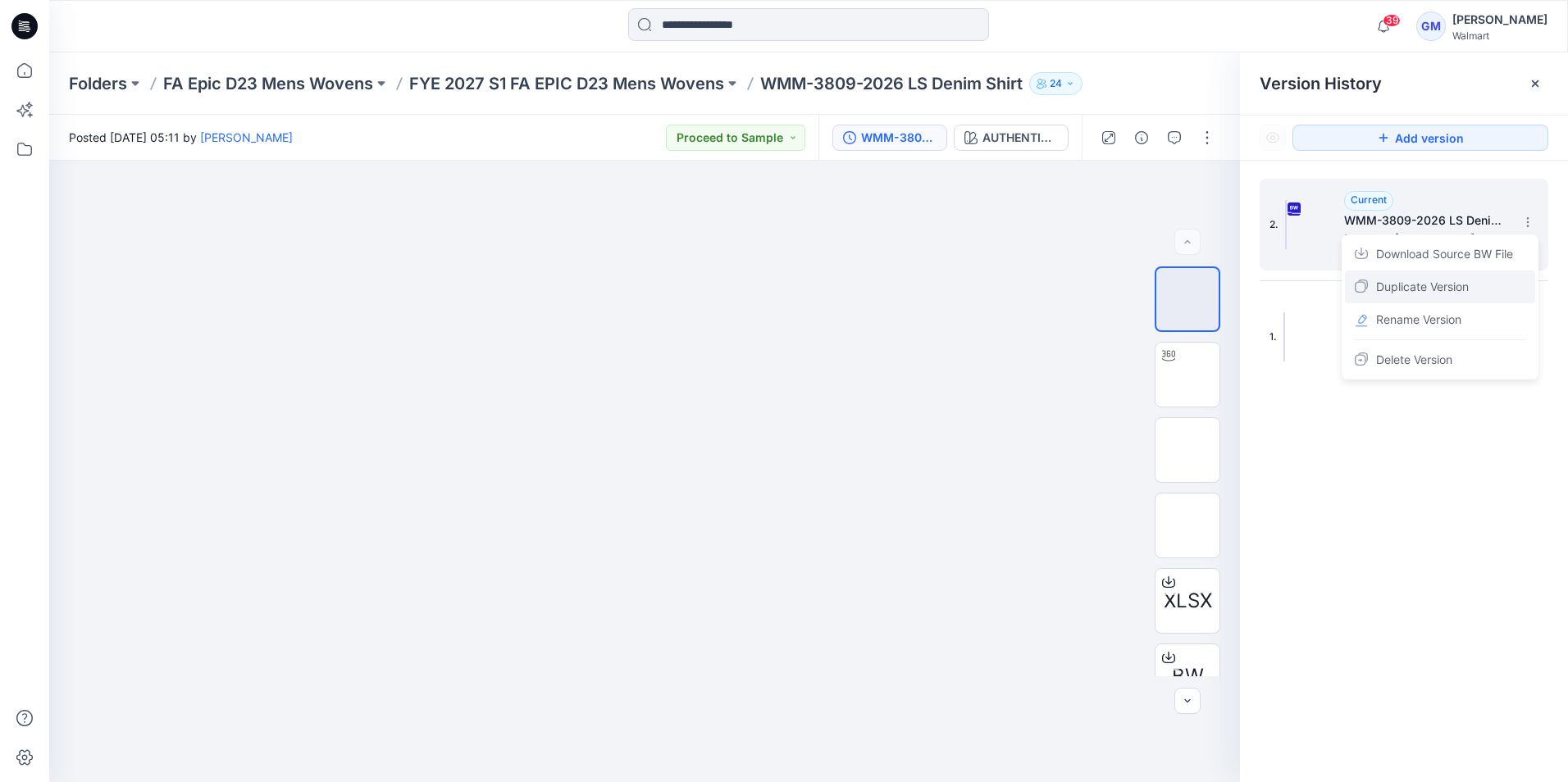
click at [1417, 285] on span "Duplicate Version" at bounding box center [1422, 287] width 93 height 19
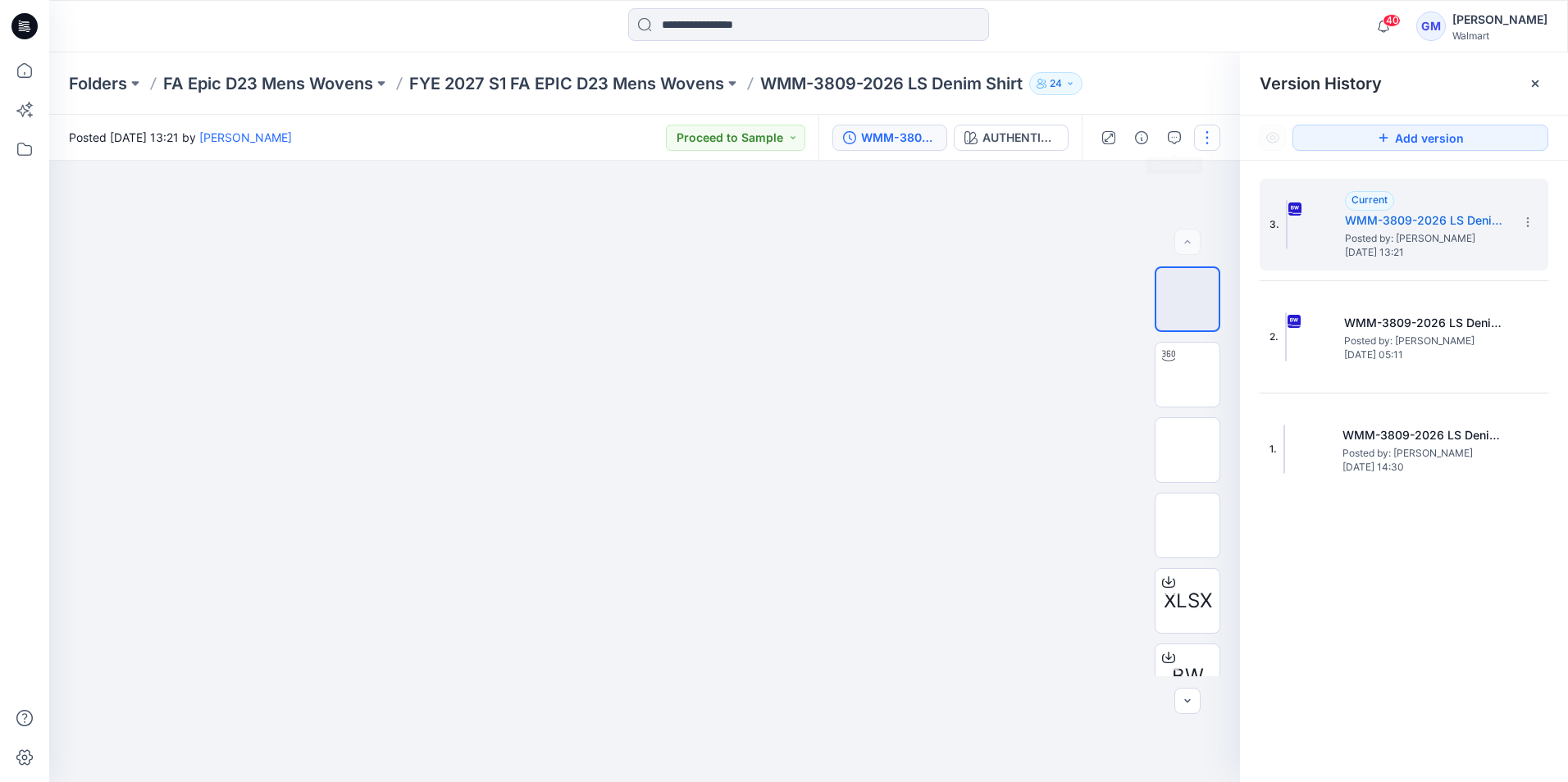
click at [1199, 132] on button "button" at bounding box center [1206, 138] width 26 height 26
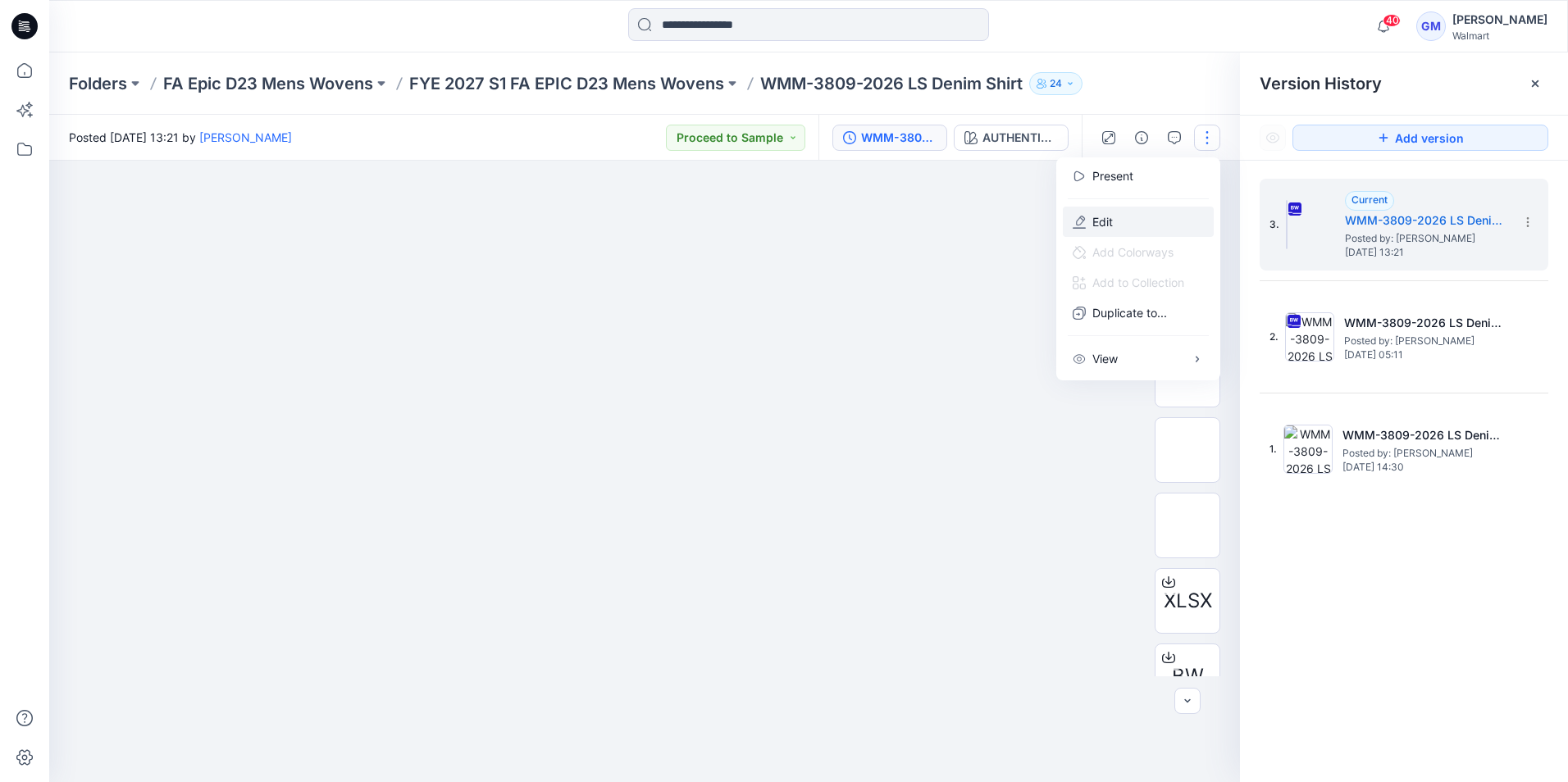
click at [1118, 221] on button "Edit" at bounding box center [1138, 221] width 151 height 31
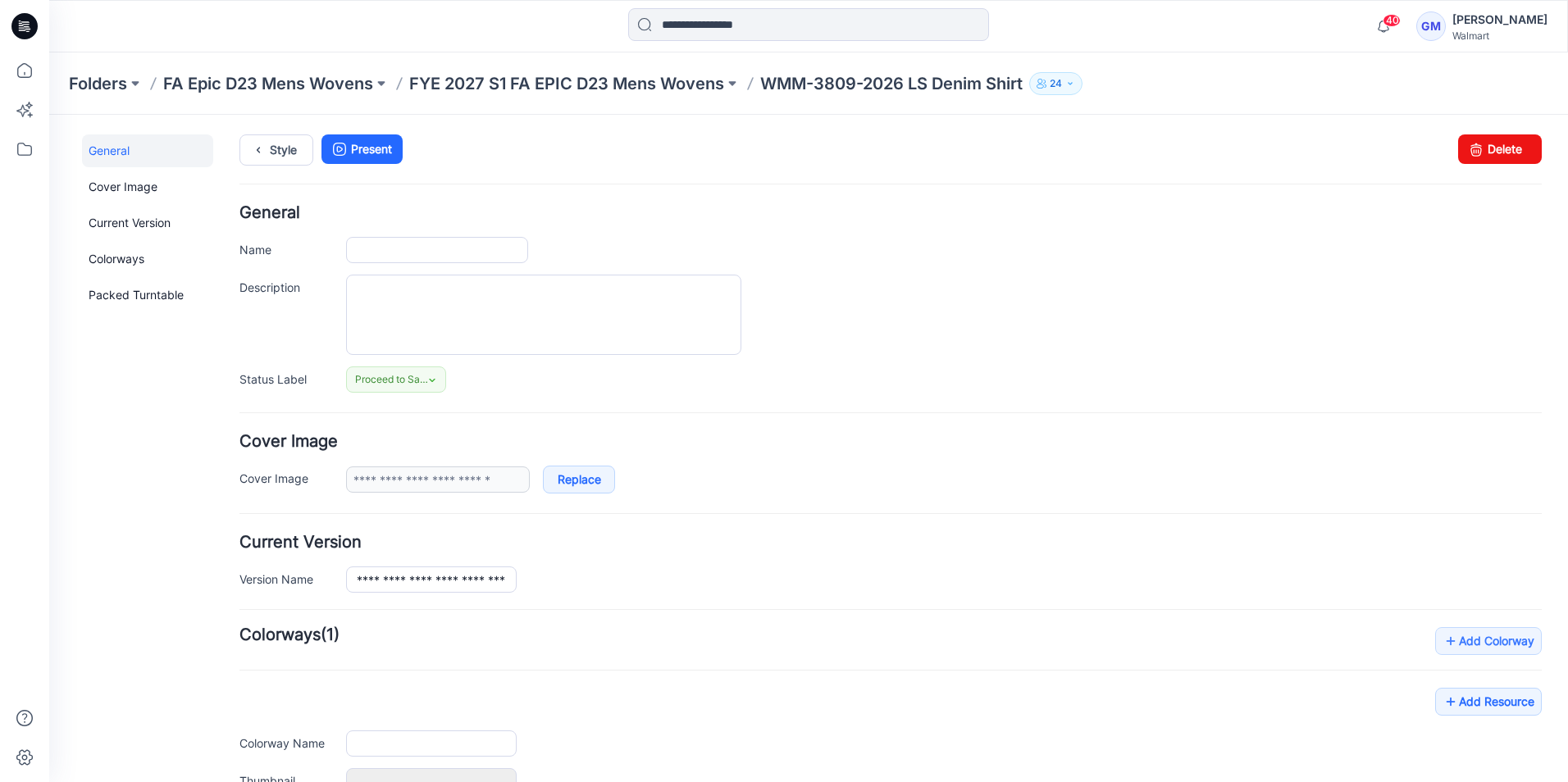
type input "**********"
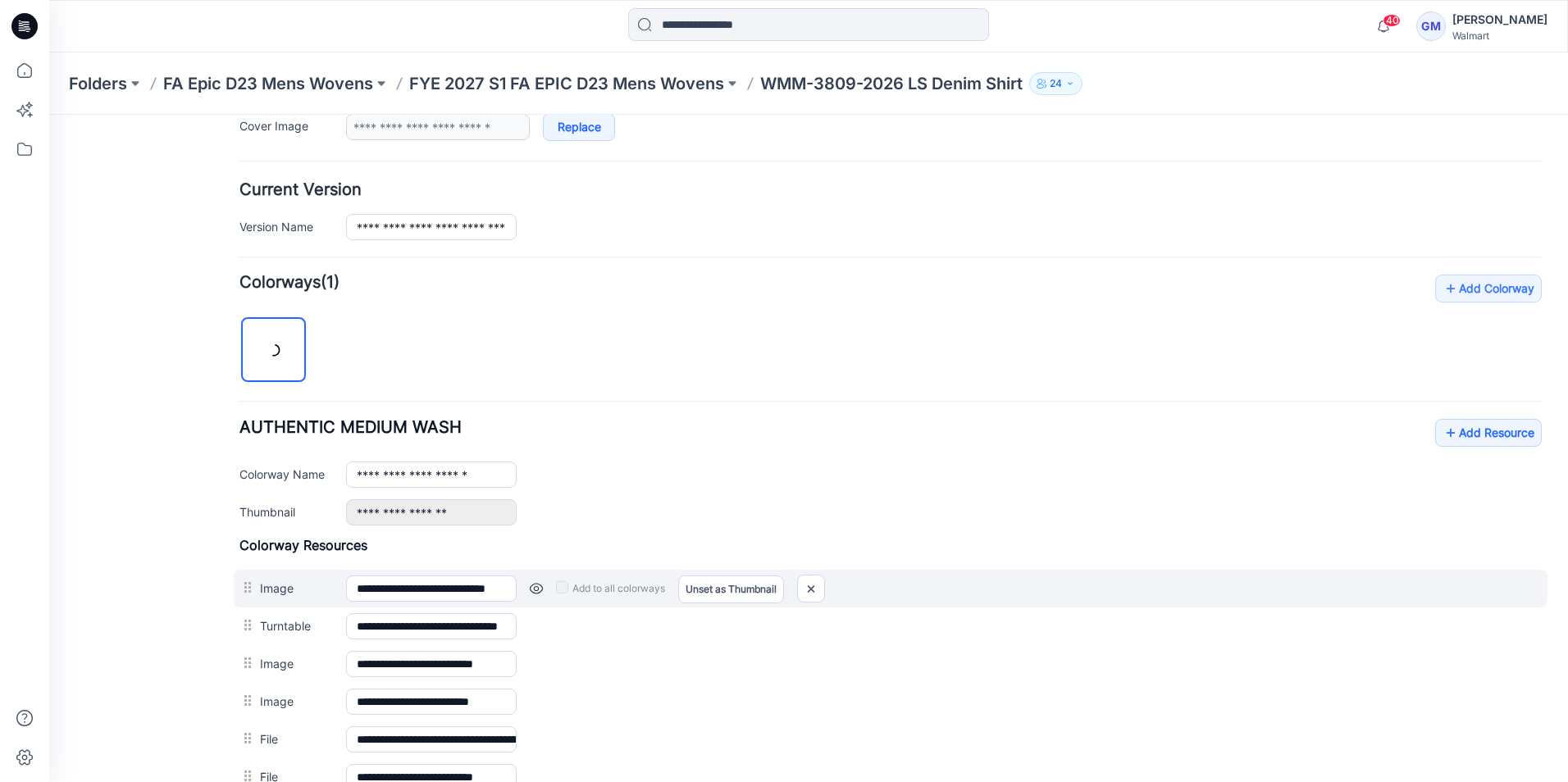
scroll to position [492, 0]
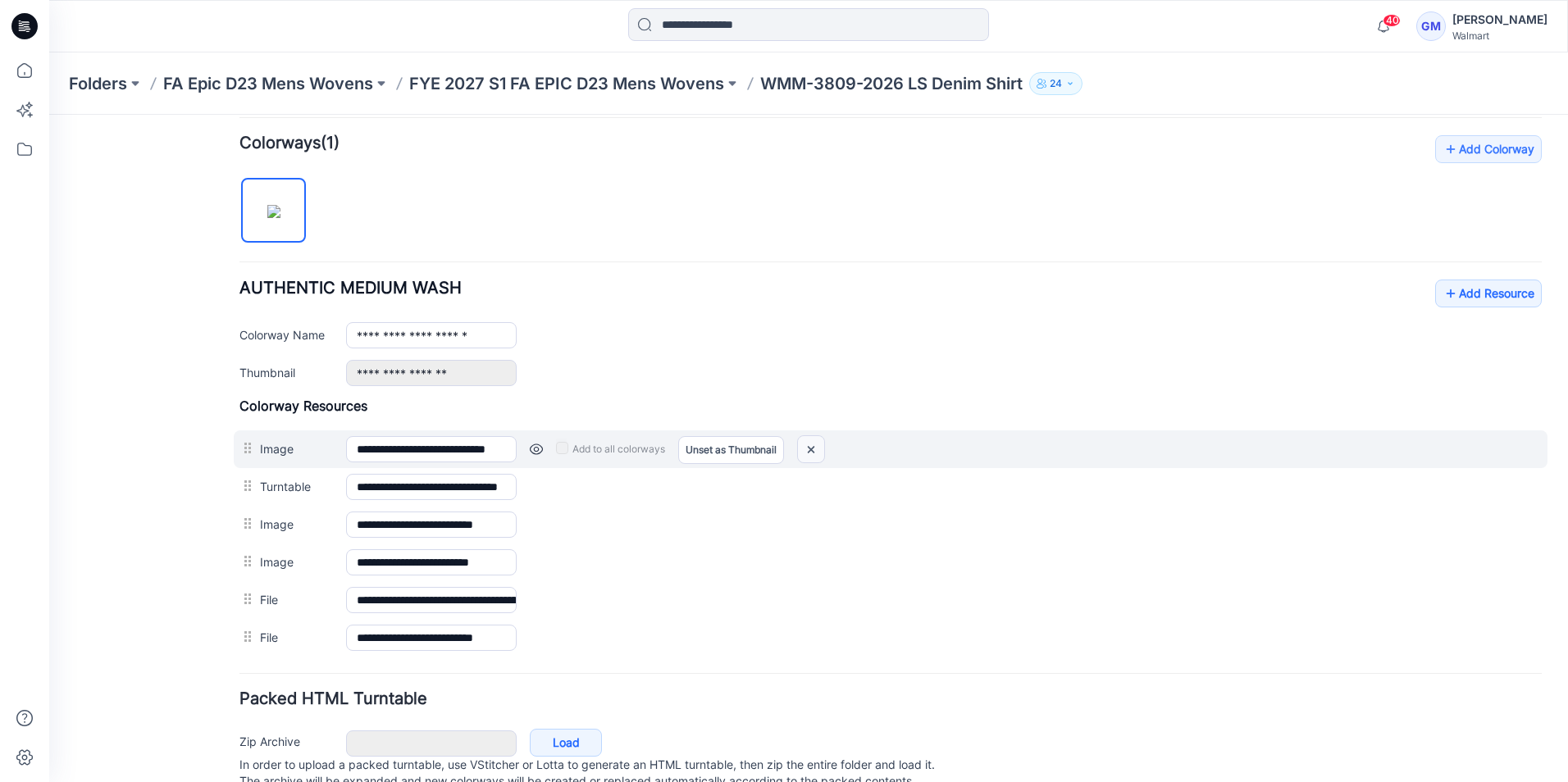
click at [809, 444] on img at bounding box center [811, 449] width 26 height 27
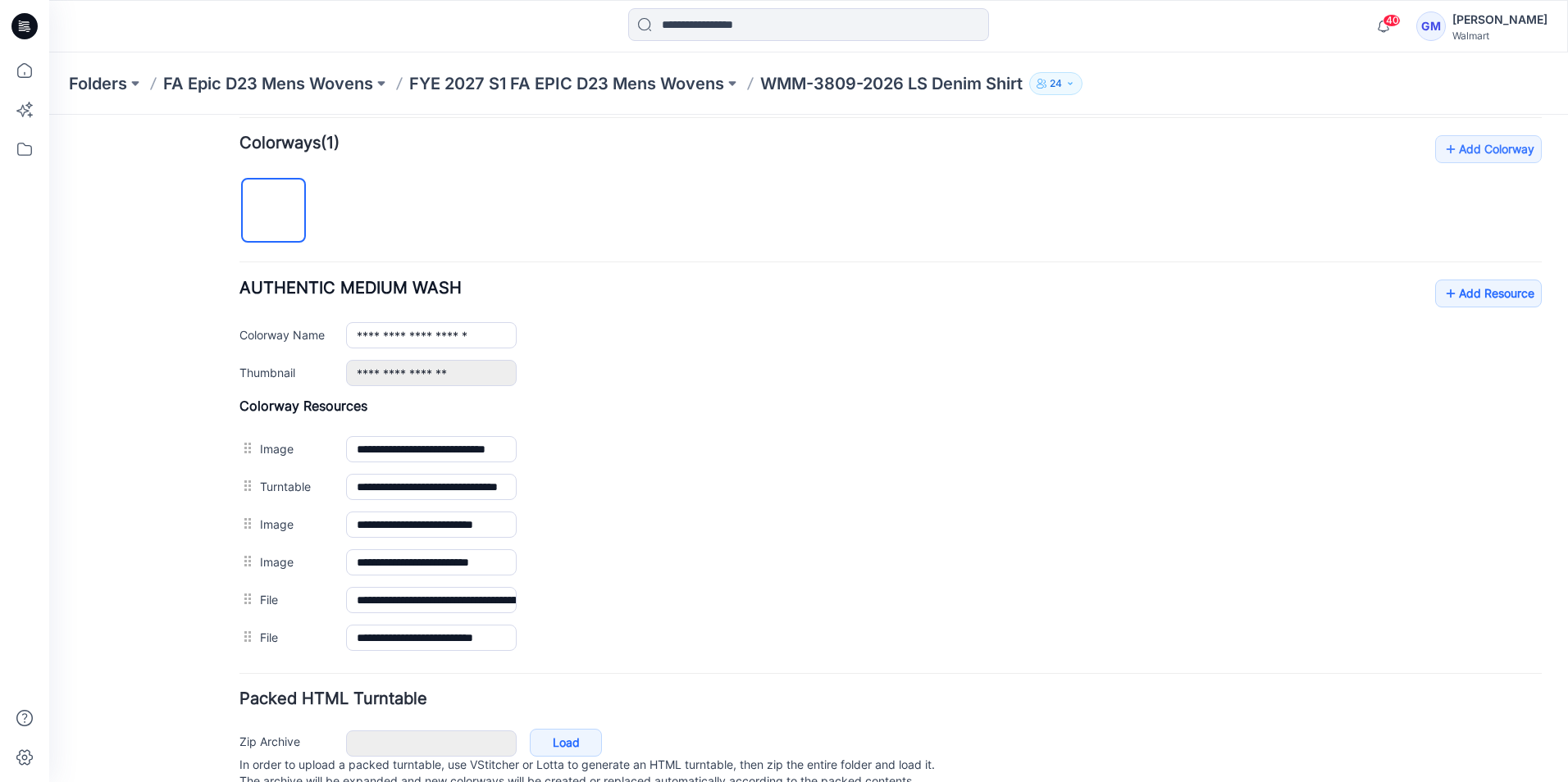
click at [49, 115] on img at bounding box center [49, 115] width 0 height 0
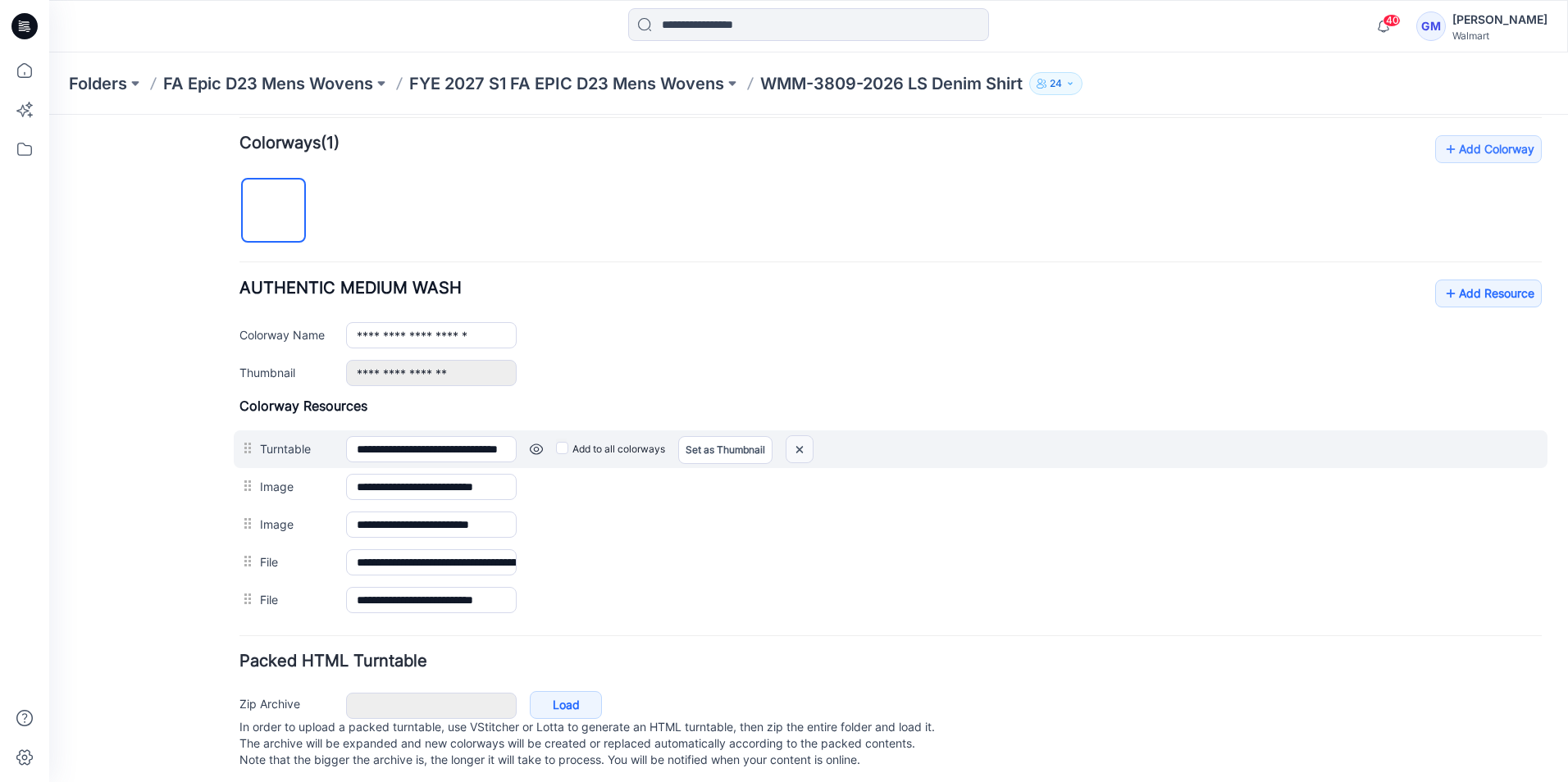
click at [49, 115] on img at bounding box center [49, 115] width 0 height 0
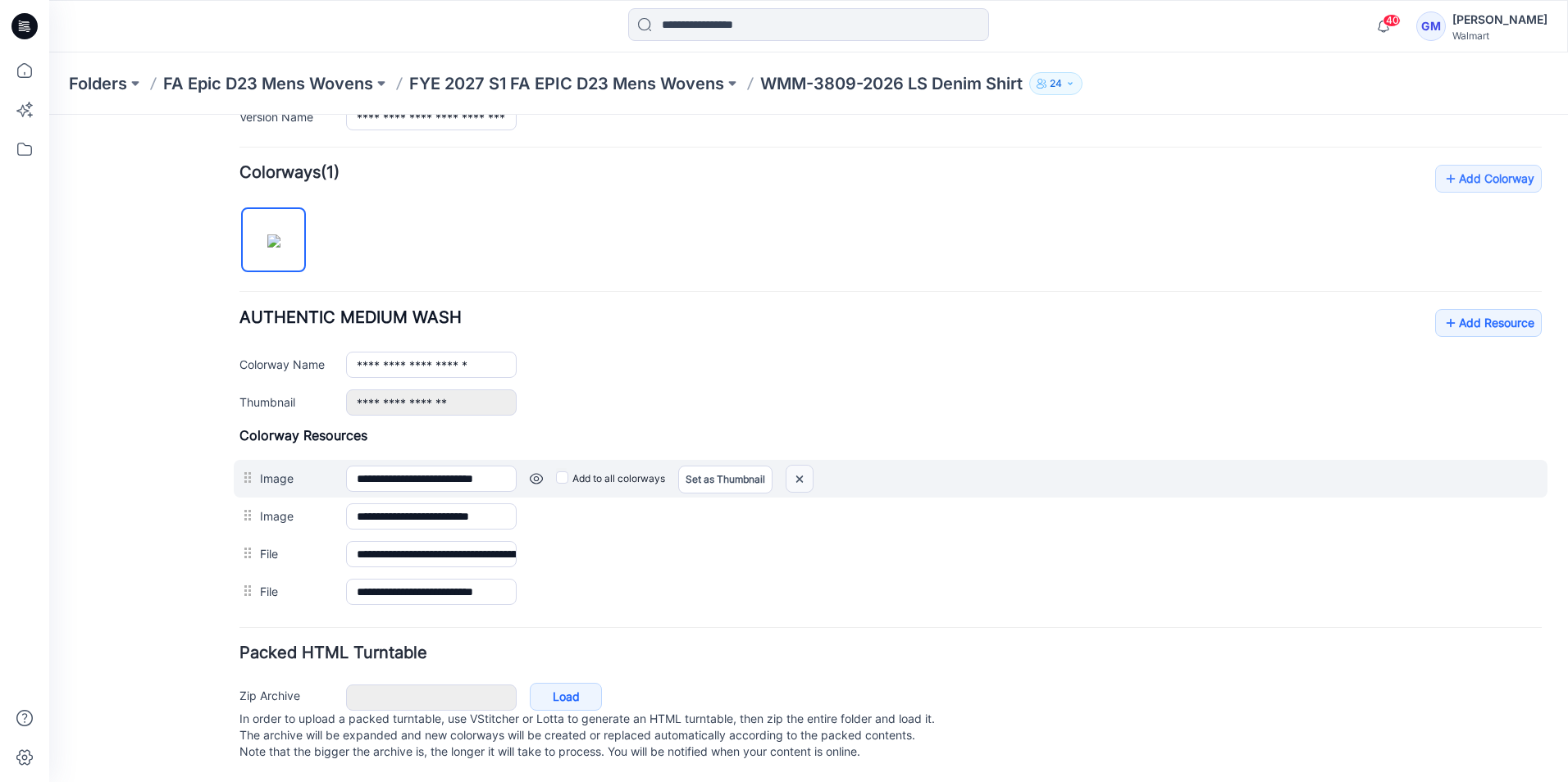
click at [49, 115] on img at bounding box center [49, 115] width 0 height 0
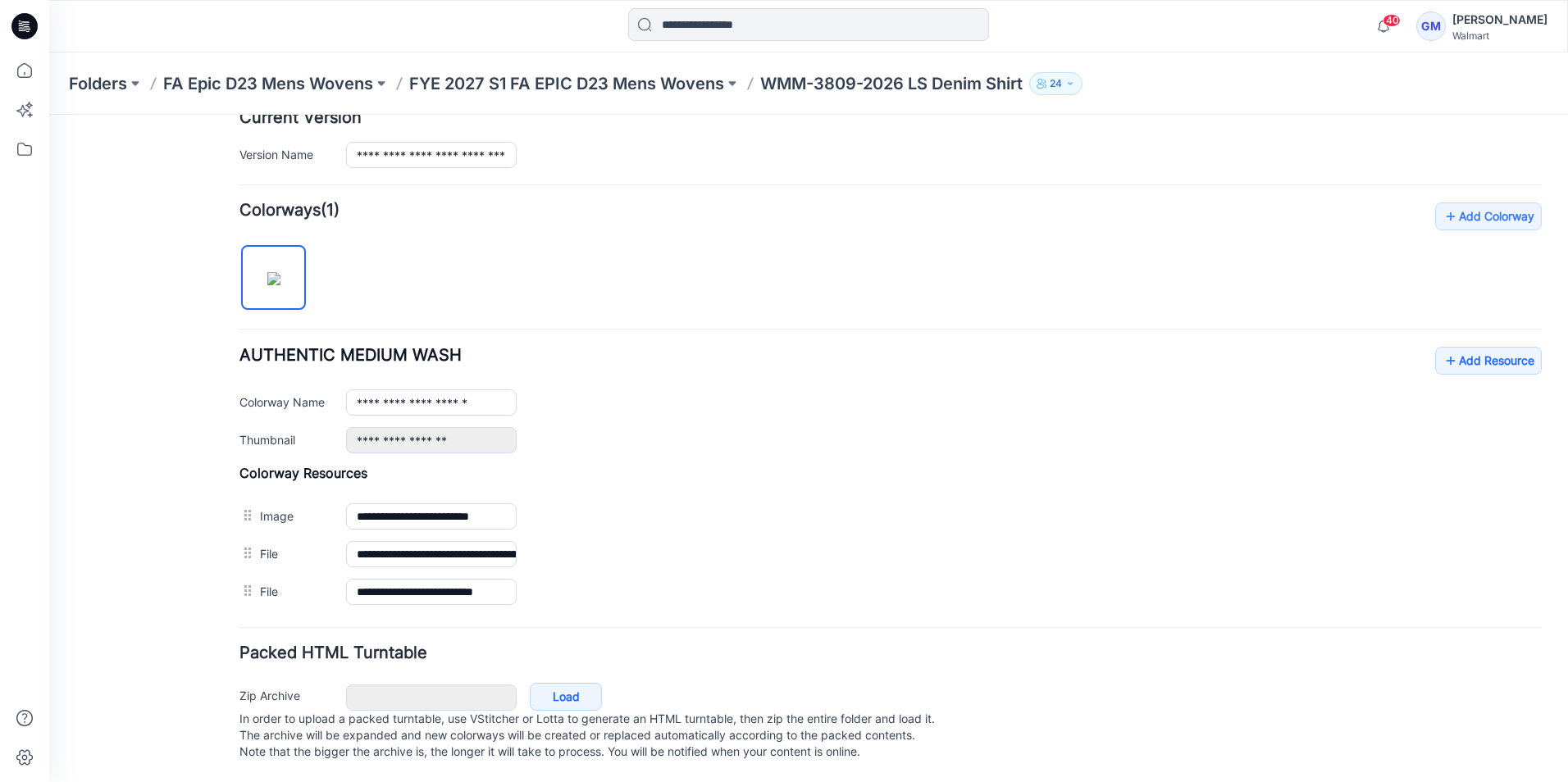
scroll to position [441, 0]
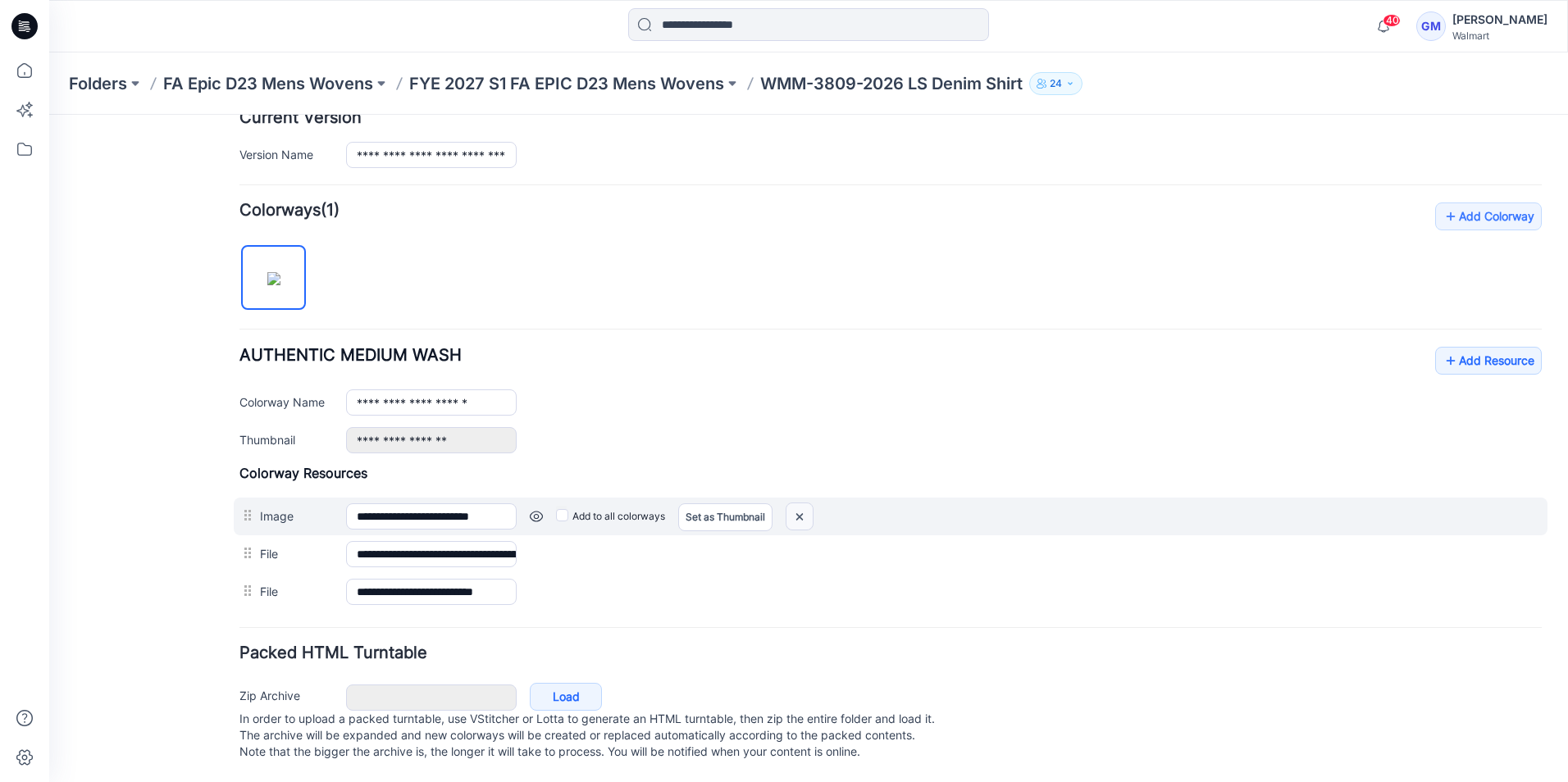
click at [49, 115] on img at bounding box center [49, 115] width 0 height 0
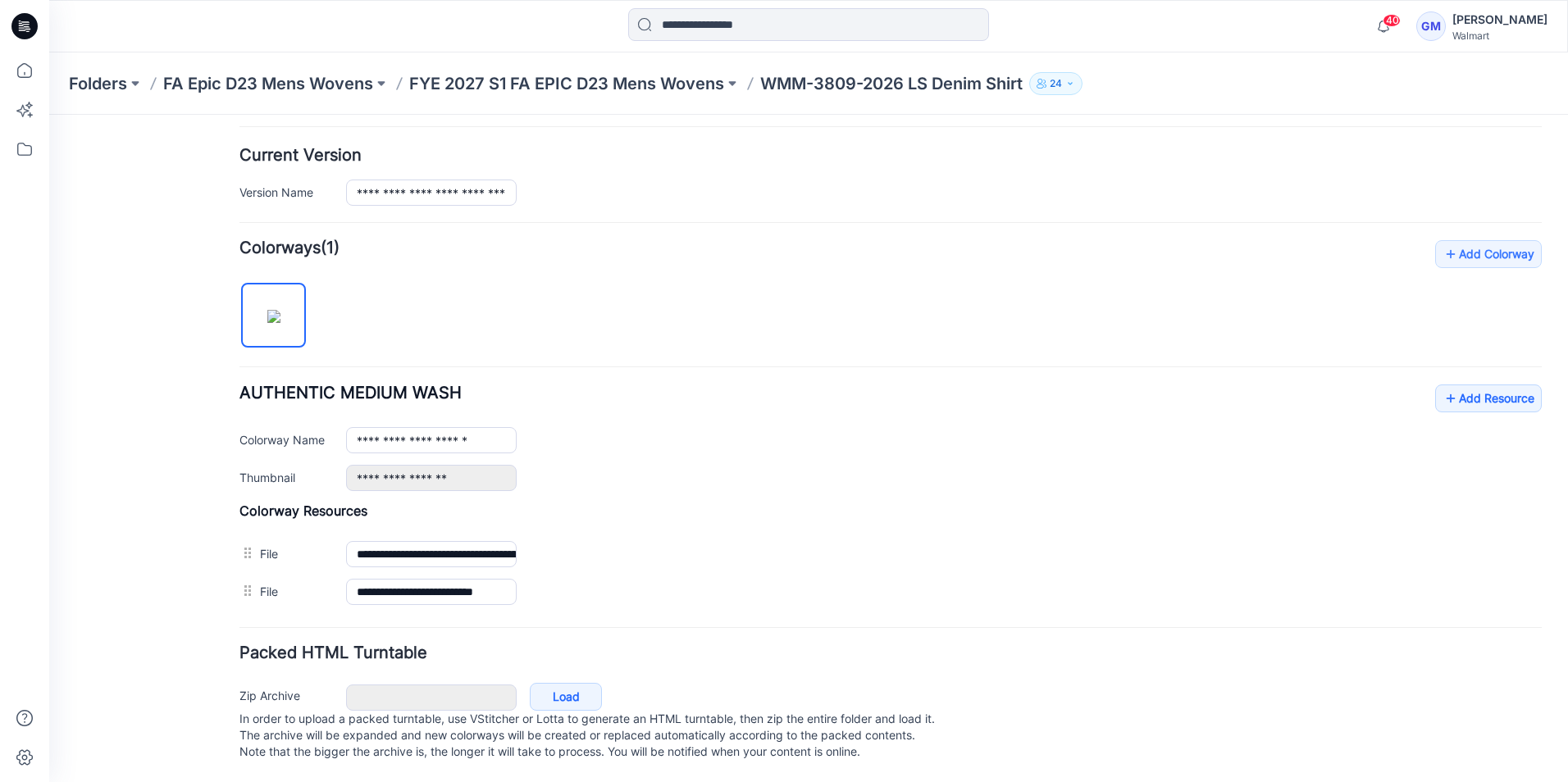
scroll to position [404, 0]
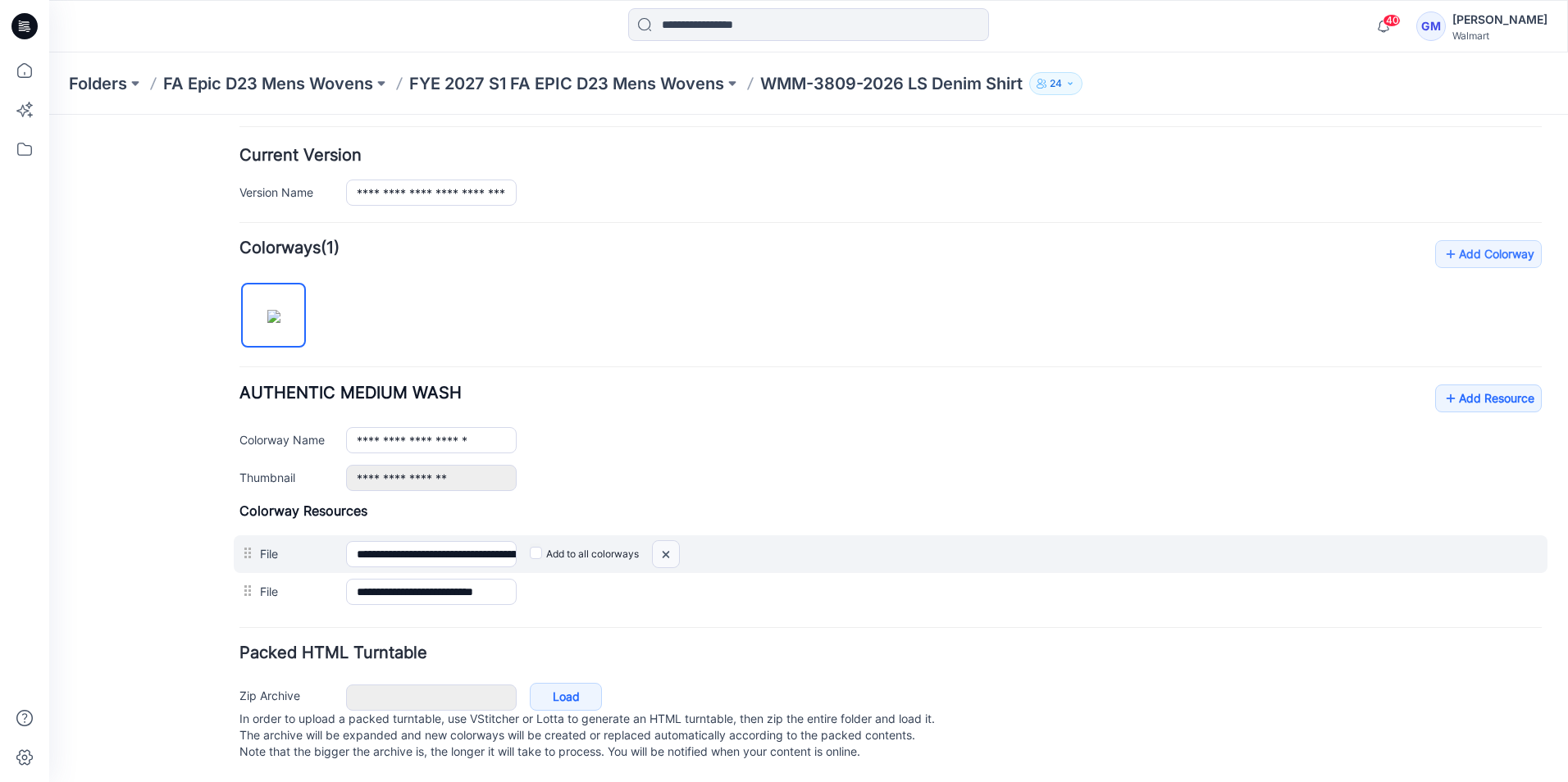
click at [49, 115] on img at bounding box center [49, 115] width 0 height 0
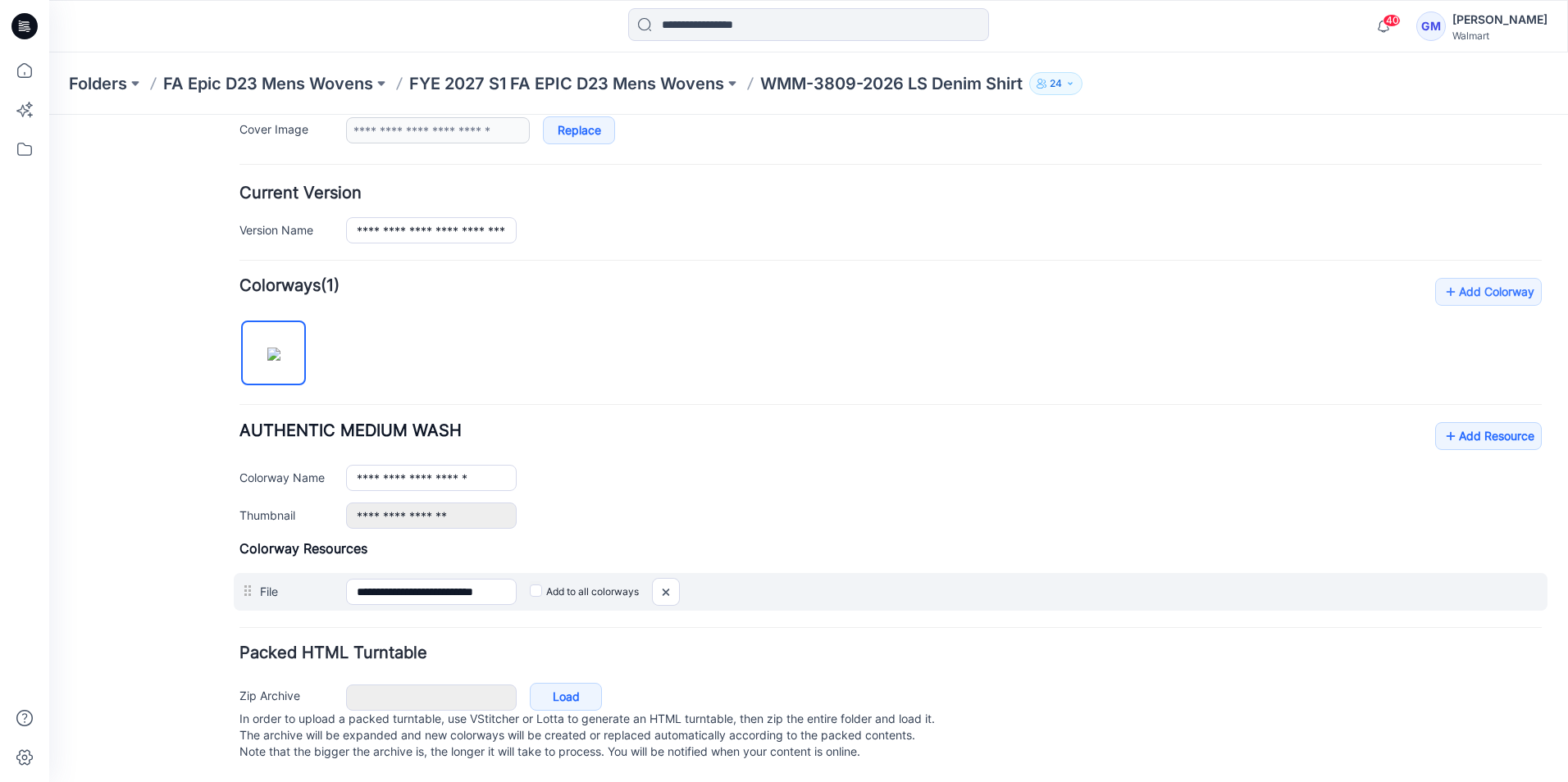
scroll to position [366, 0]
click at [49, 115] on img at bounding box center [49, 115] width 0 height 0
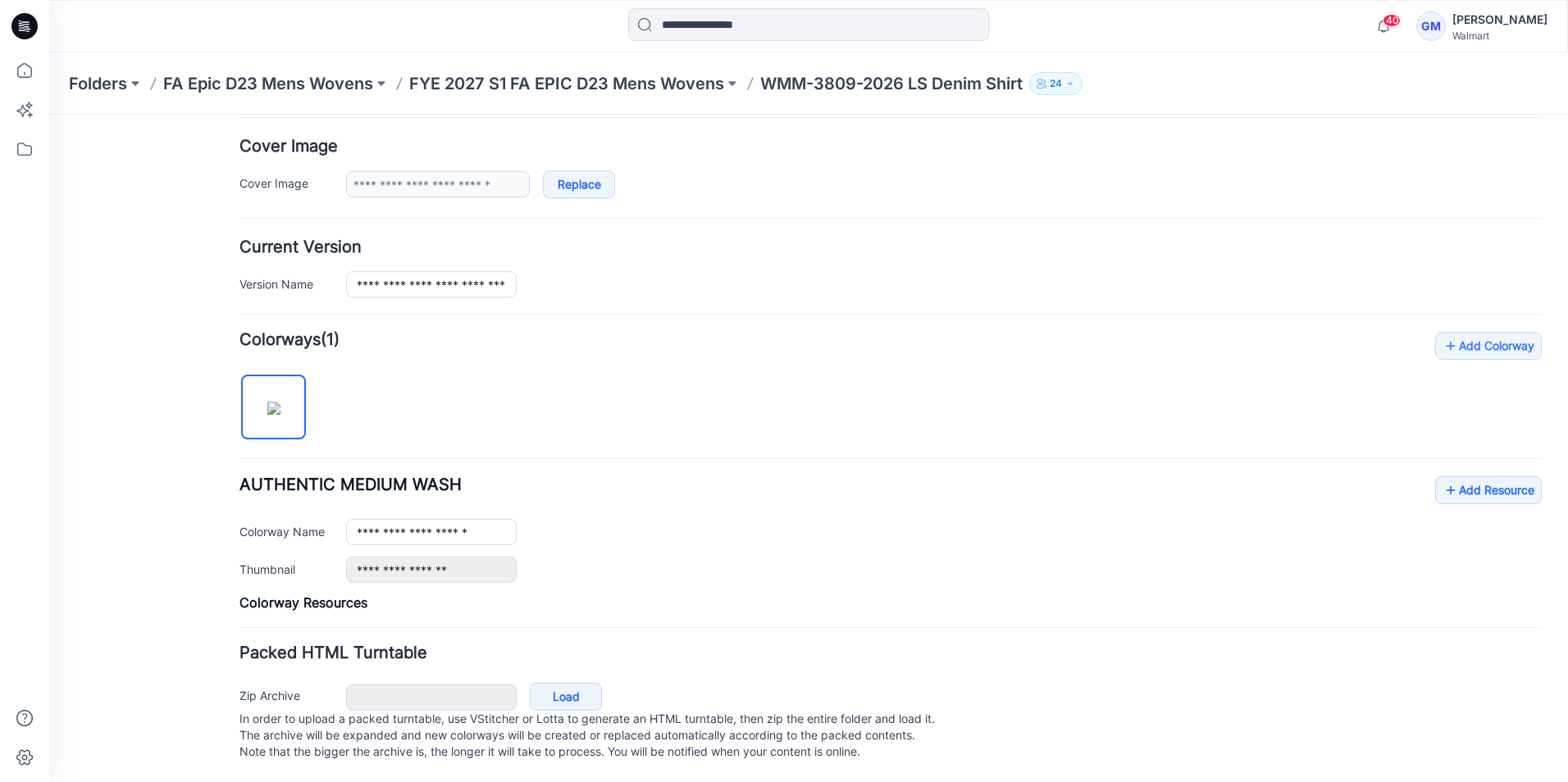
scroll to position [312, 0]
click at [569, 683] on link "Load" at bounding box center [566, 697] width 72 height 28
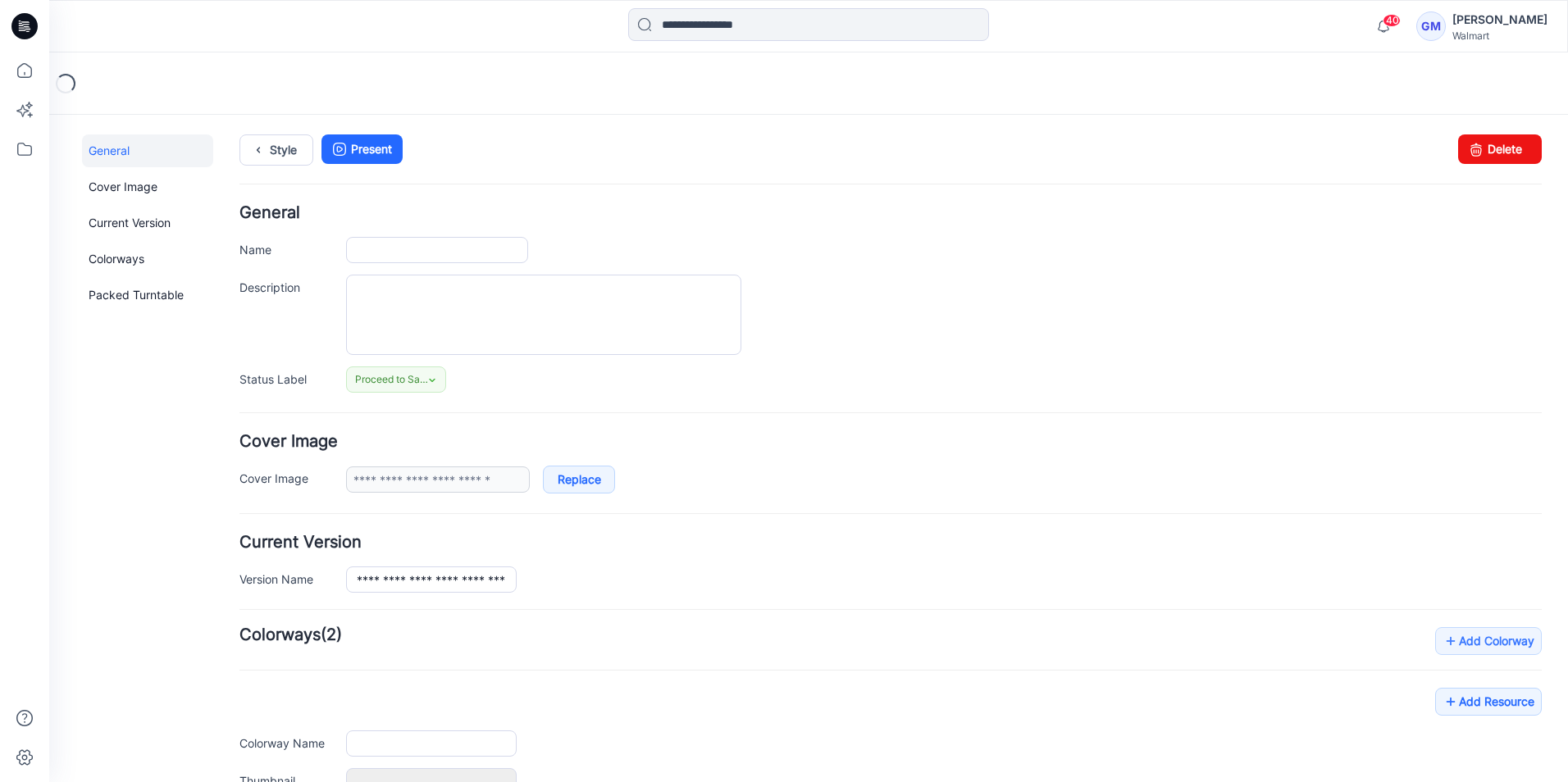
type input "**********"
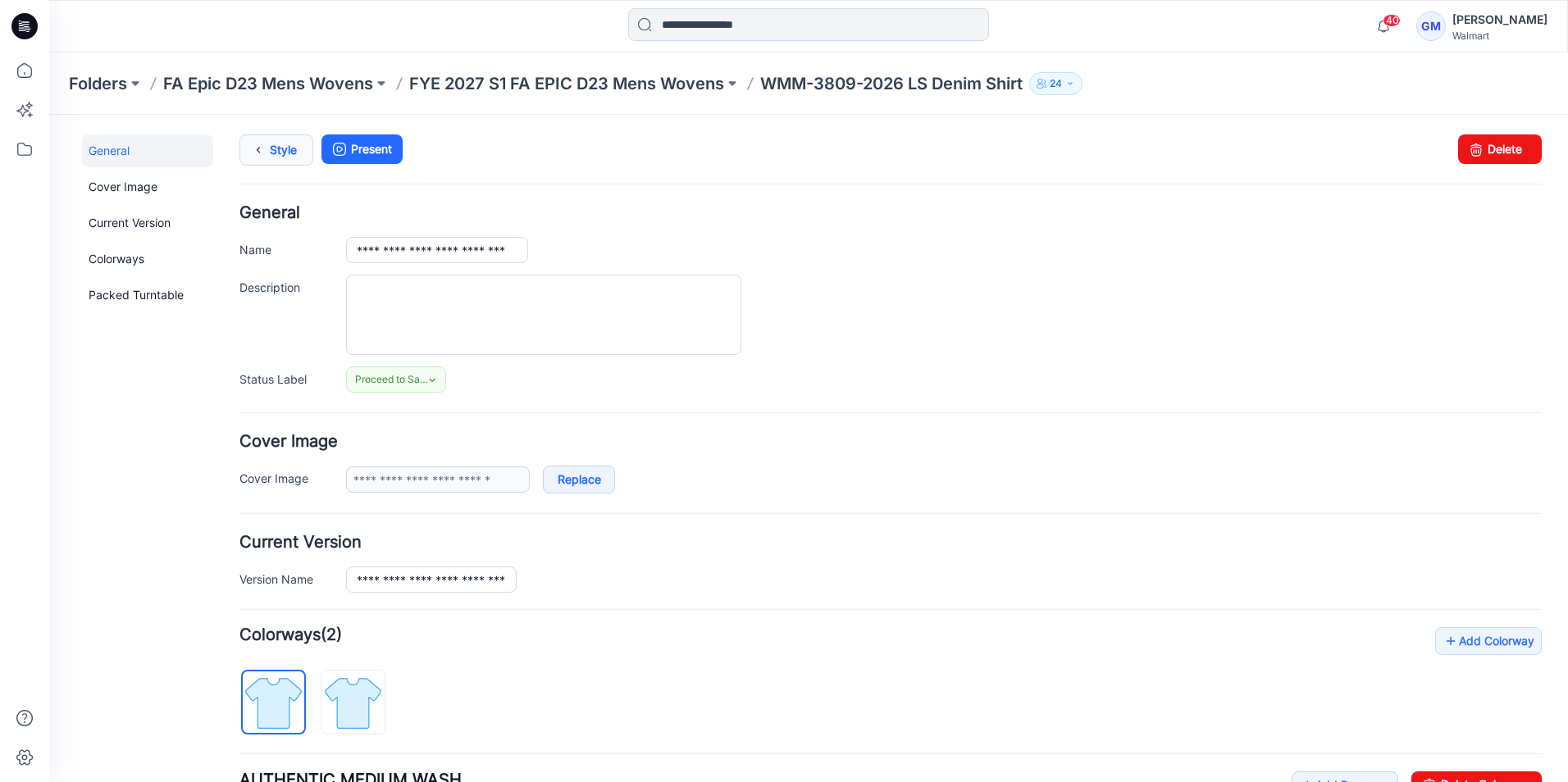
click at [276, 150] on link "Style" at bounding box center [276, 150] width 74 height 32
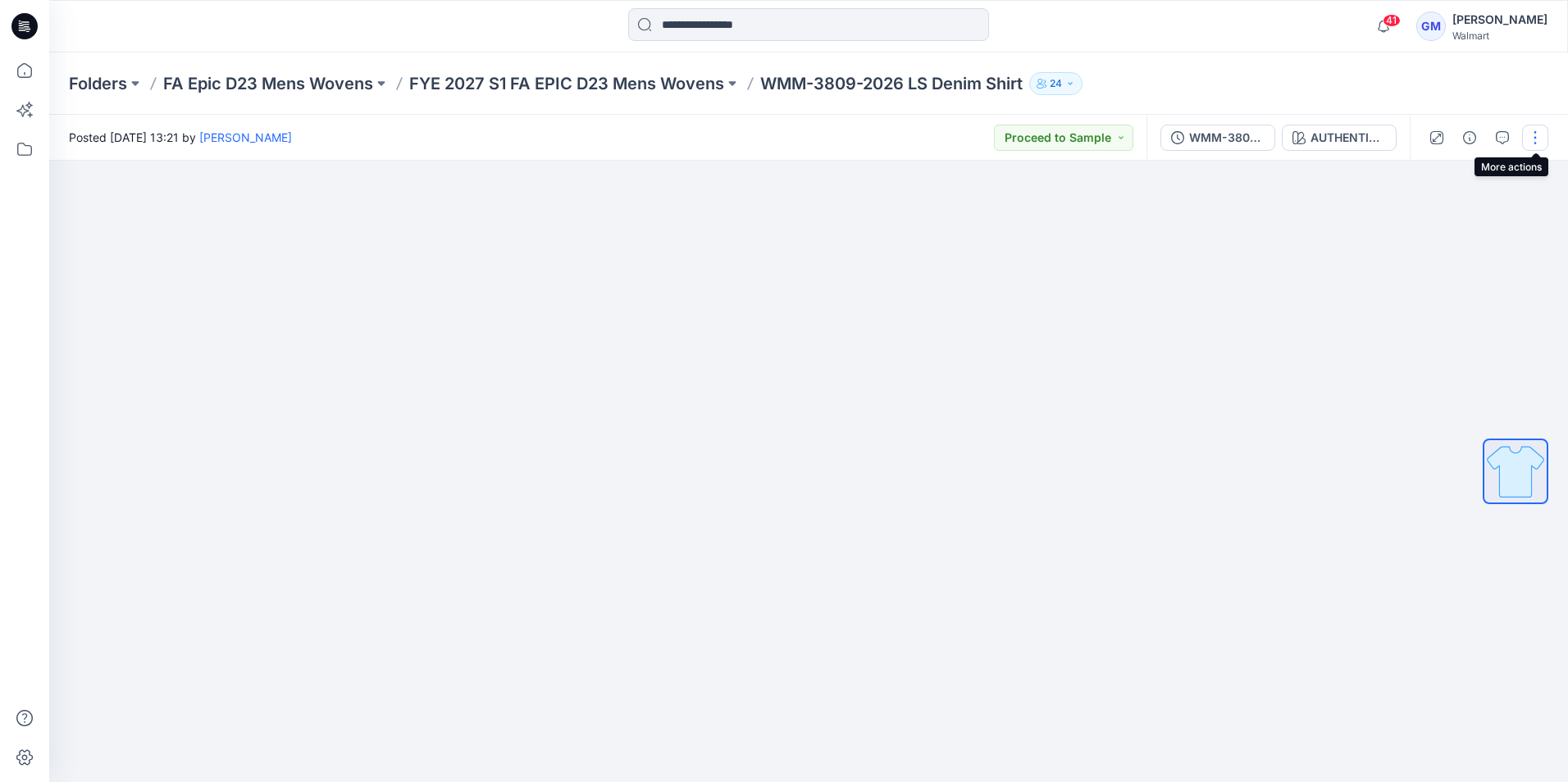
click at [1533, 138] on button "button" at bounding box center [1535, 138] width 26 height 26
click at [1431, 216] on p "Edit" at bounding box center [1429, 222] width 20 height 18
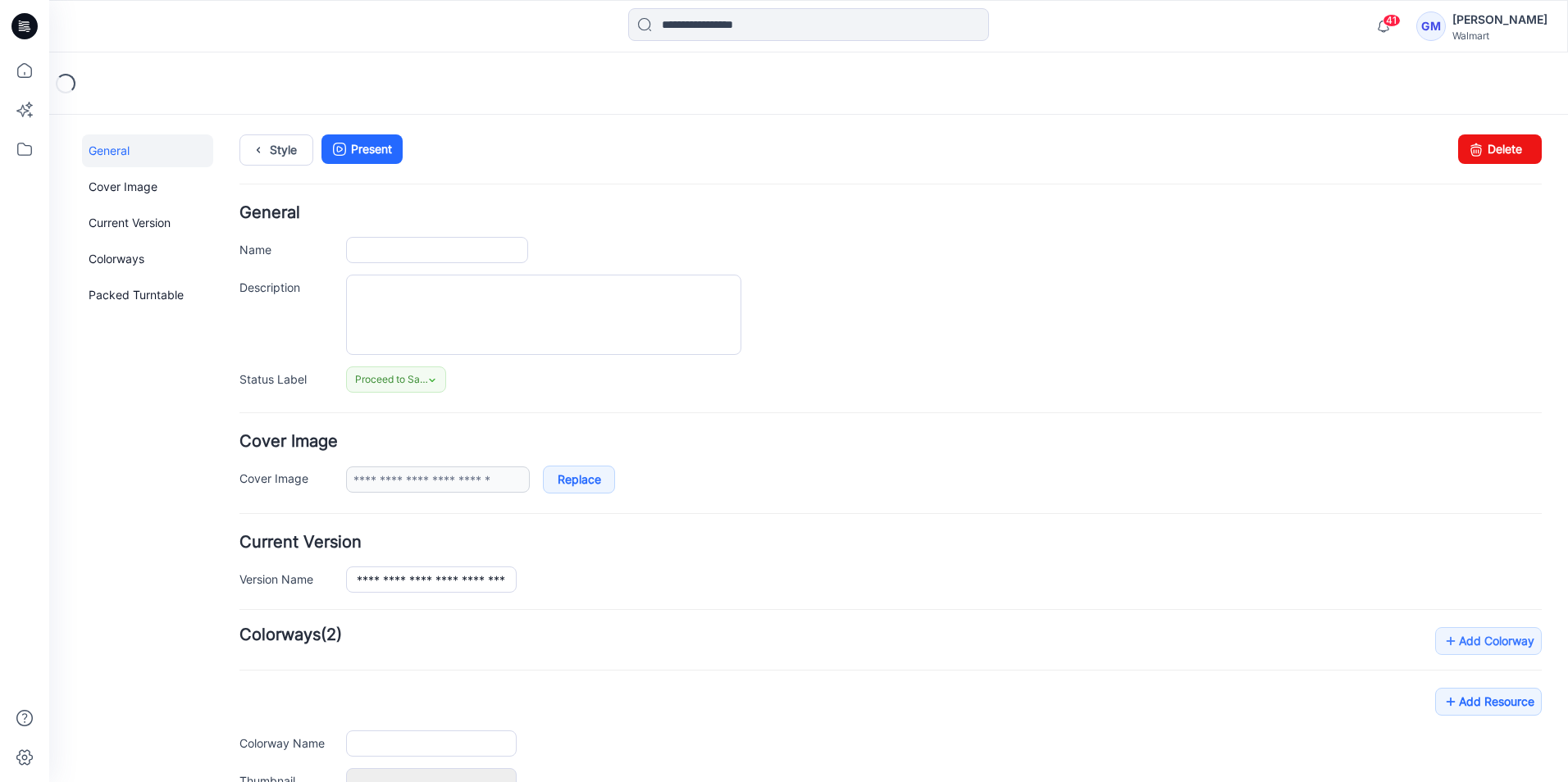
type input "**********"
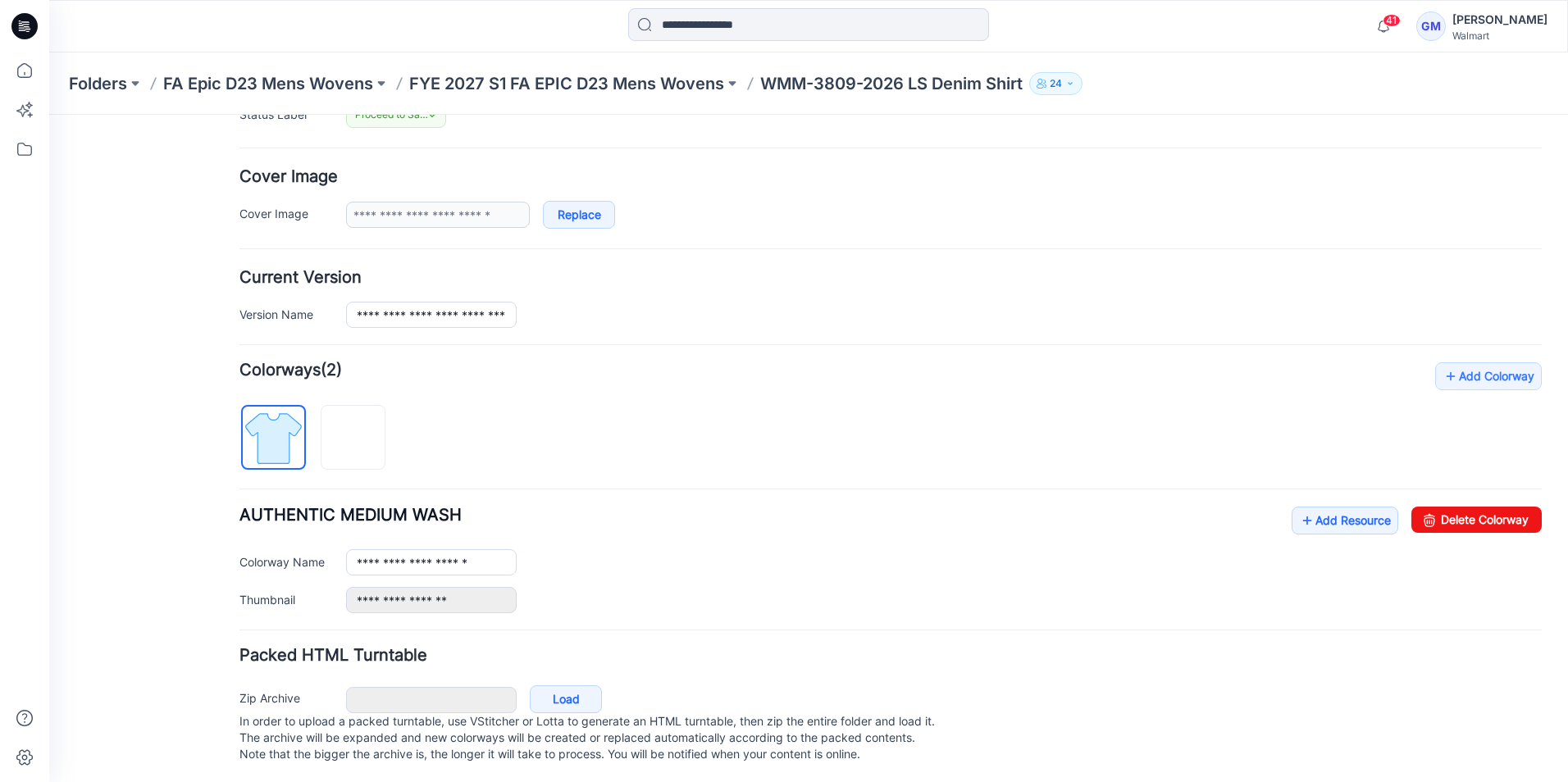
scroll to position [283, 0]
click at [1499, 506] on link "Delete Colorway" at bounding box center [1476, 518] width 131 height 26
type input "**********"
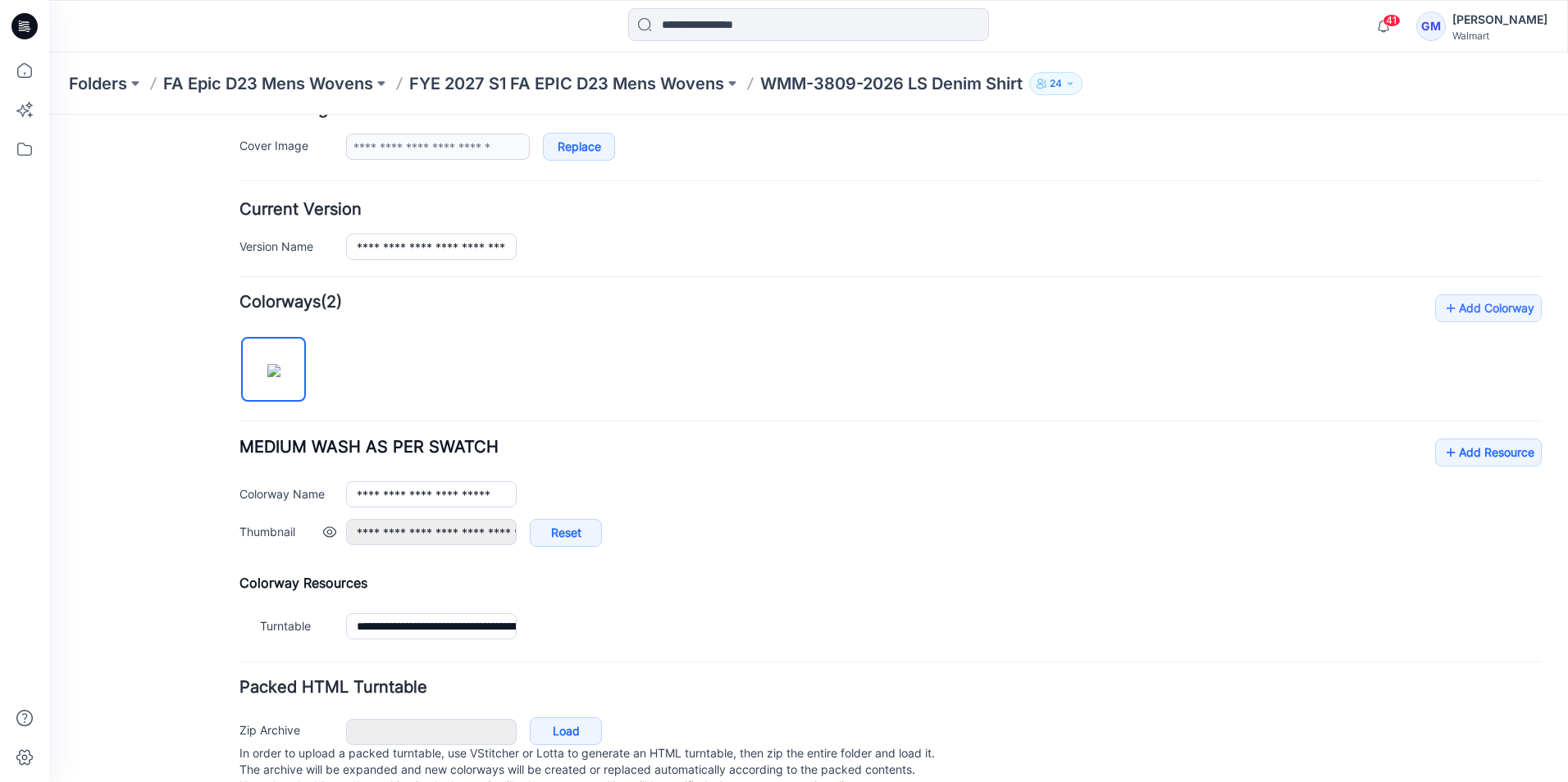
scroll to position [384, 0]
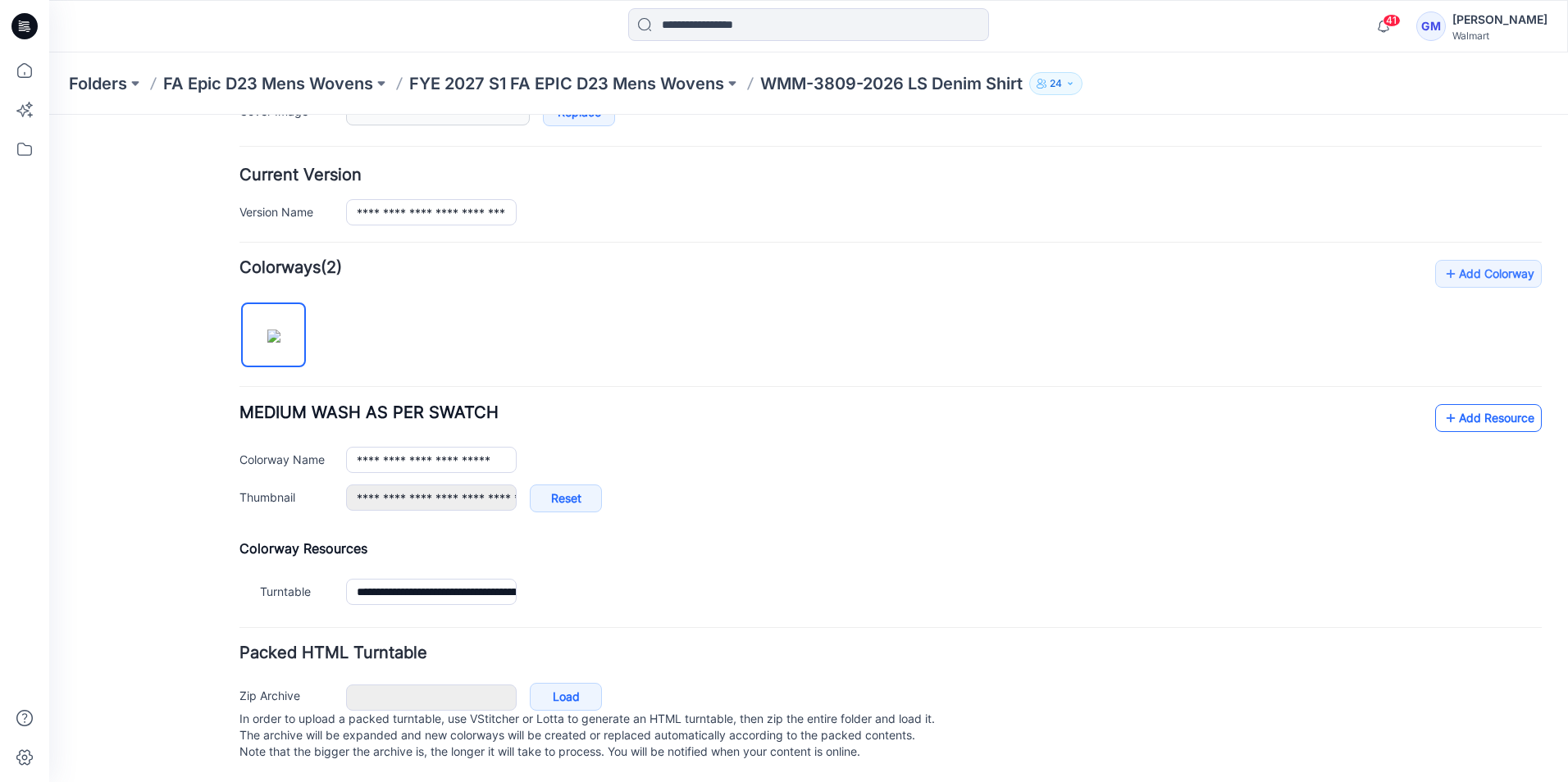
click at [1455, 407] on link "Add Resource" at bounding box center [1487, 419] width 106 height 28
